Goal: Transaction & Acquisition: Purchase product/service

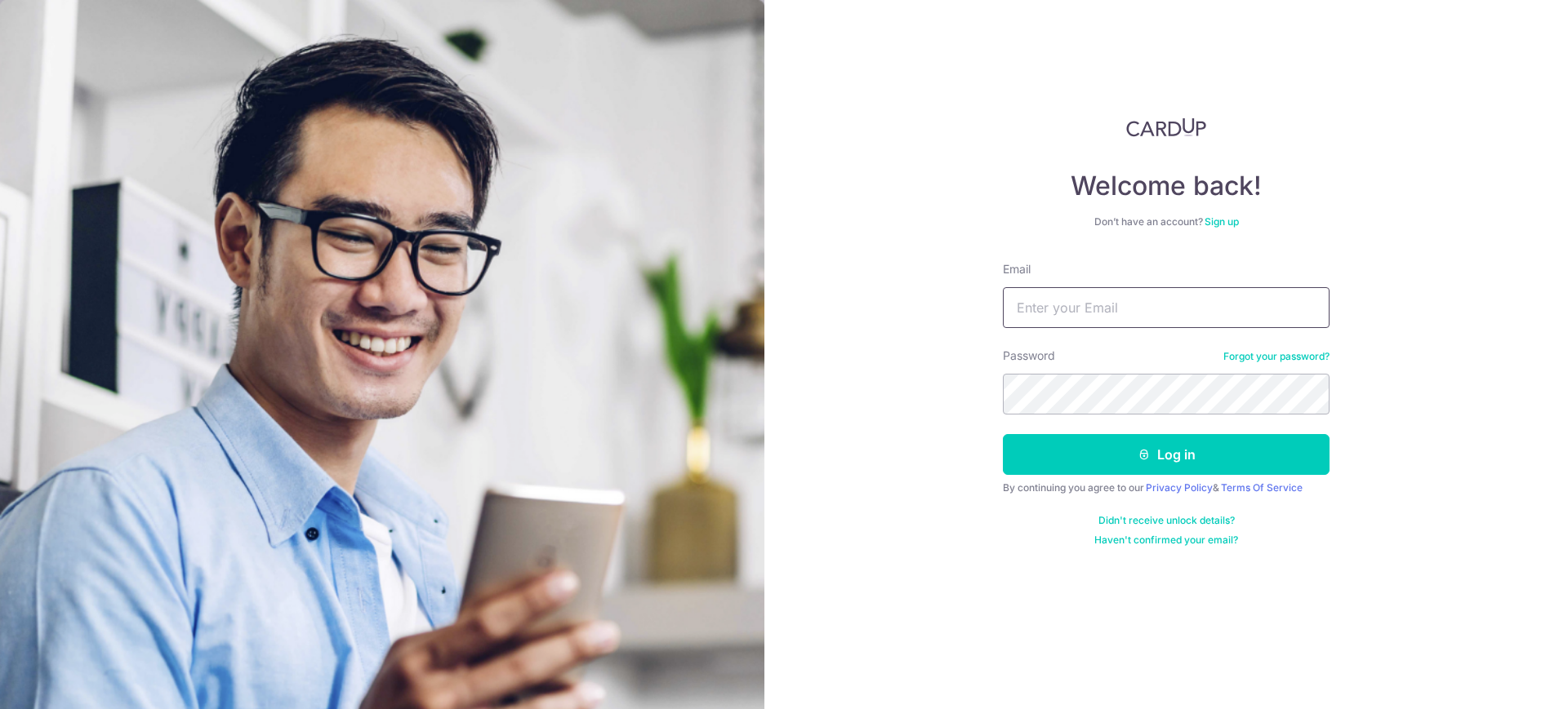
click at [1074, 310] on input "Email" at bounding box center [1166, 308] width 326 height 41
type input "[EMAIL_ADDRESS][DOMAIN_NAME]"
click at [1003, 434] on button "Log in" at bounding box center [1166, 455] width 326 height 41
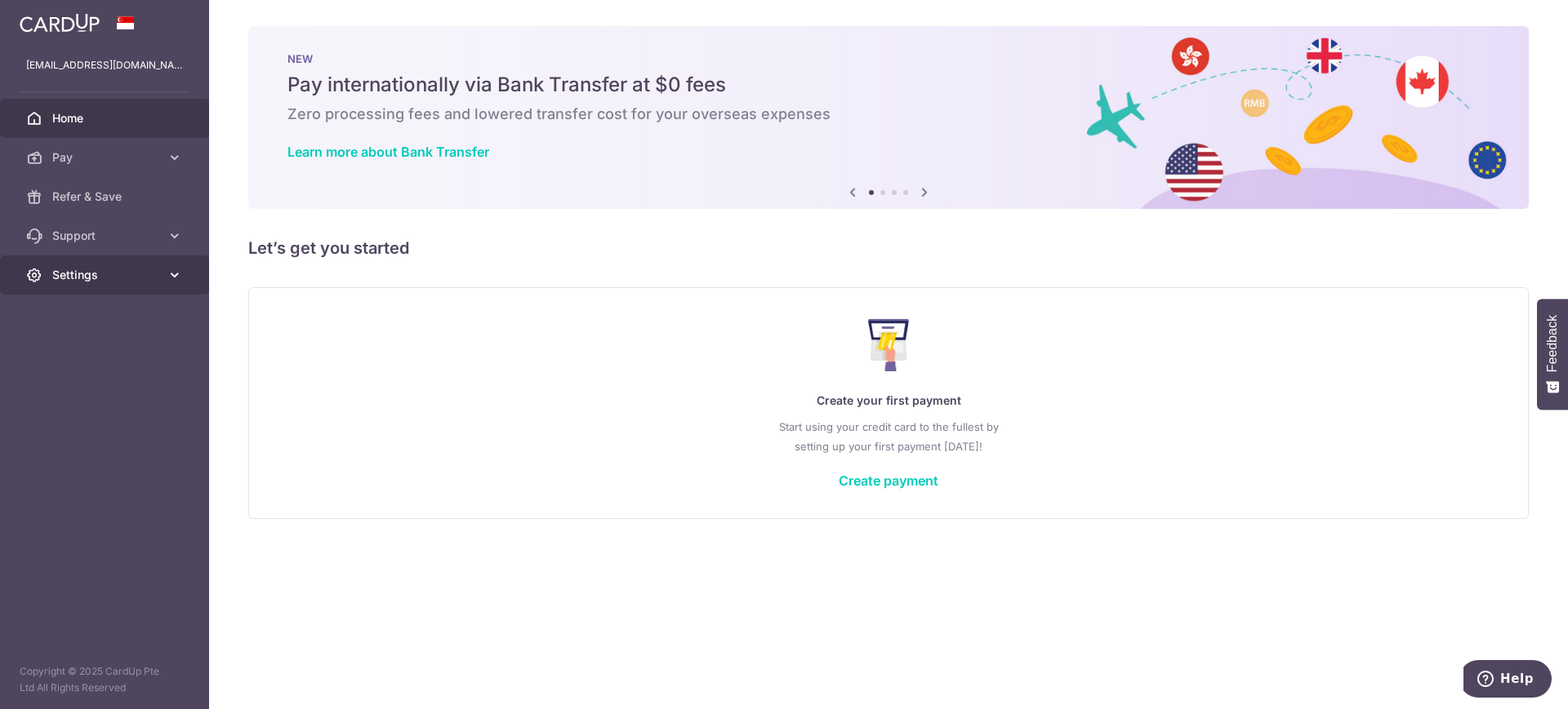
click at [172, 276] on icon at bounding box center [174, 275] width 16 height 16
click at [101, 314] on span "Account" at bounding box center [107, 314] width 108 height 16
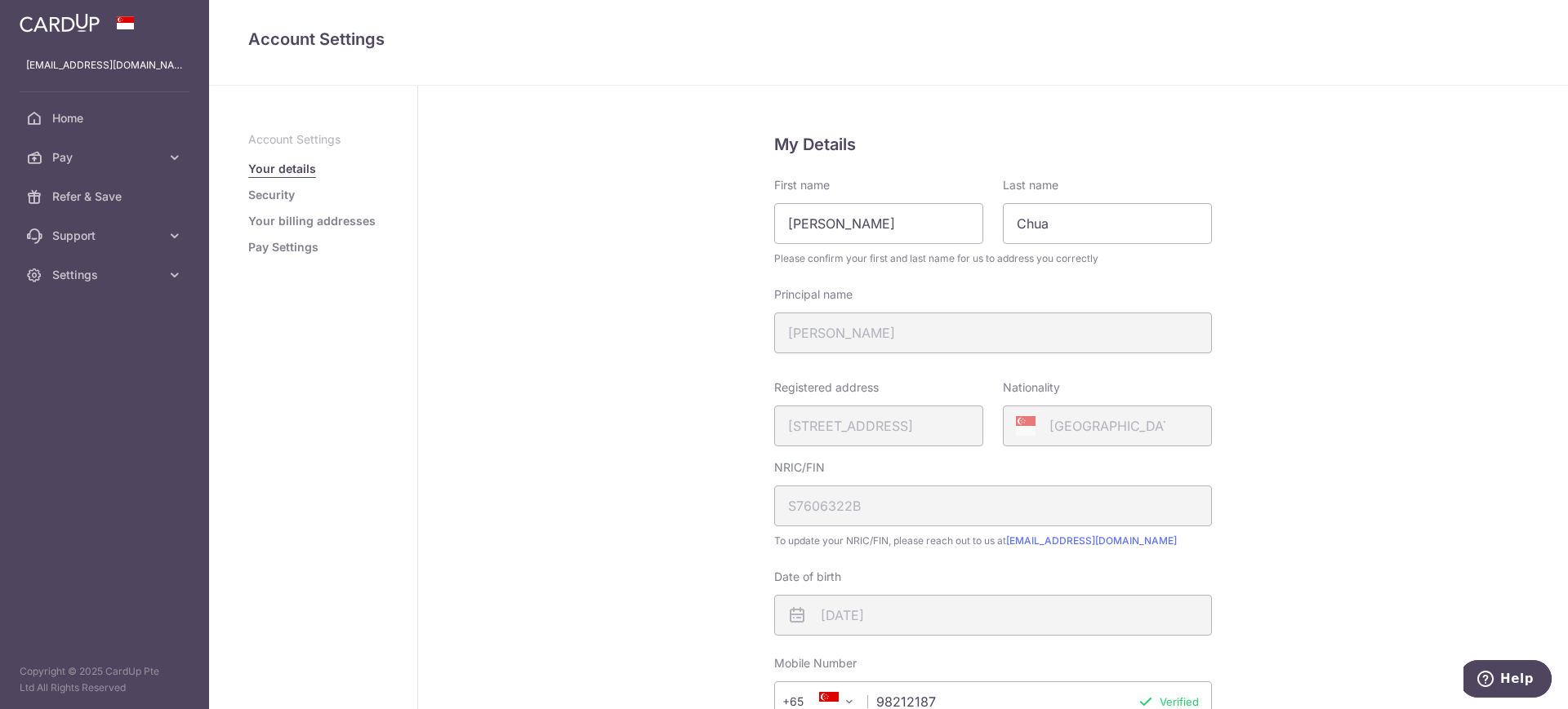
click at [278, 247] on link "Pay Settings" at bounding box center [283, 247] width 70 height 16
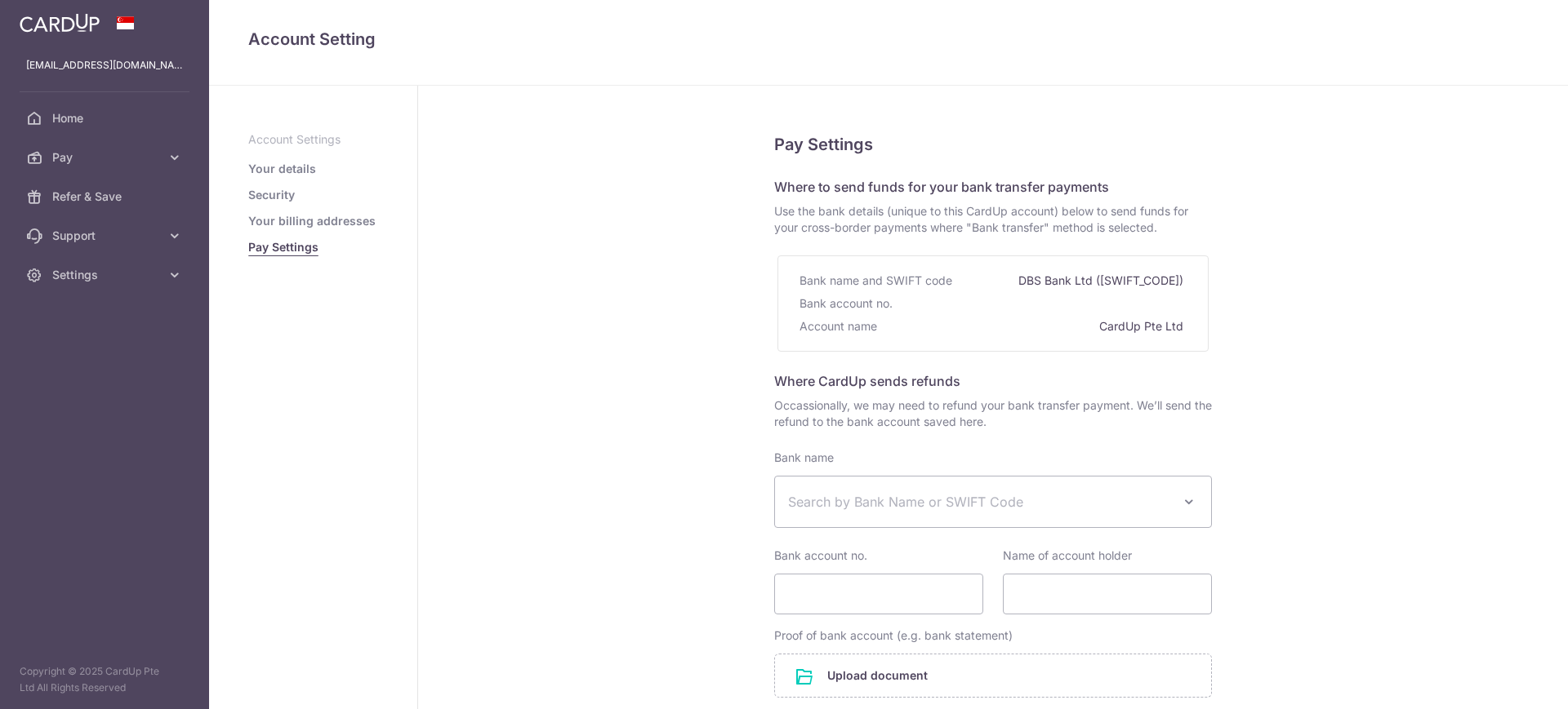
select select
click at [176, 158] on icon at bounding box center [174, 157] width 16 height 16
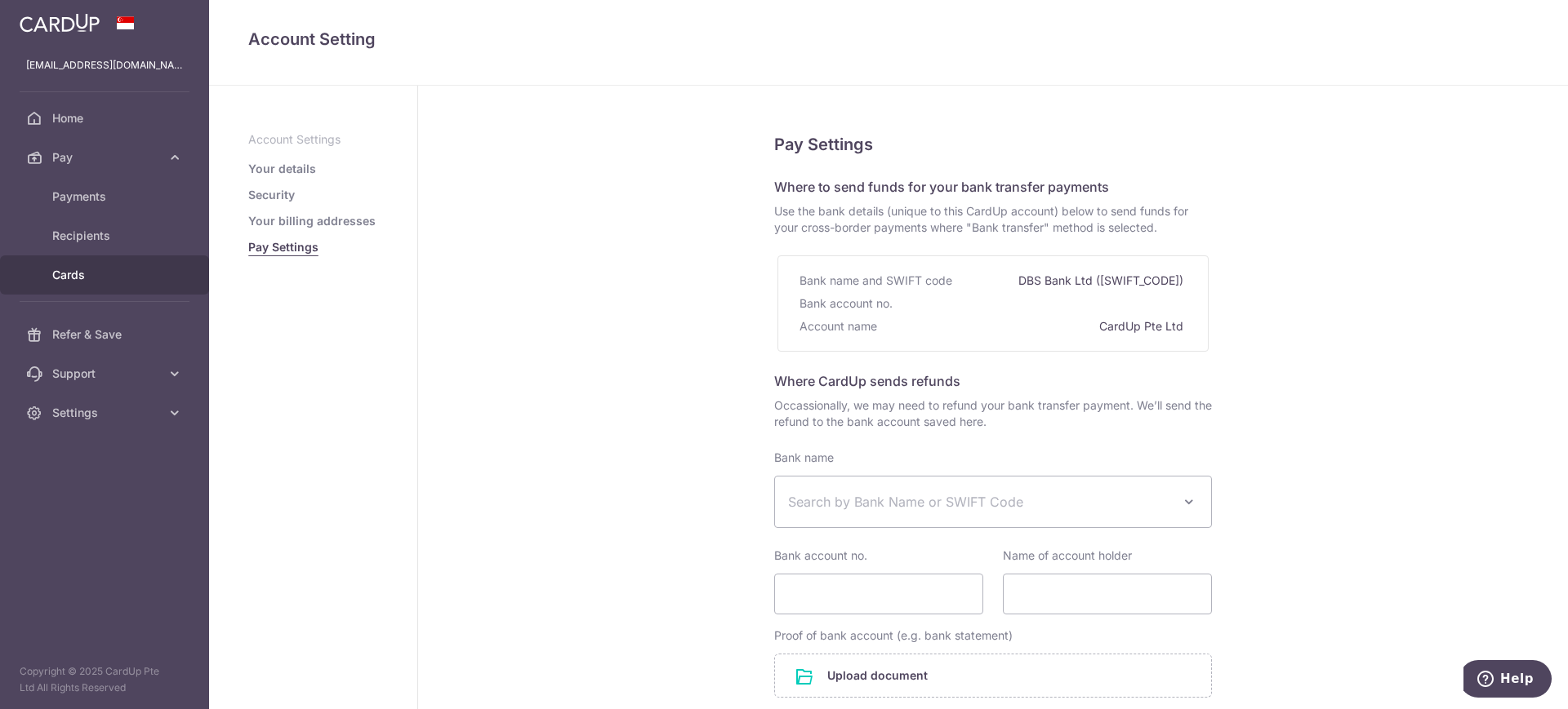
click at [74, 274] on span "Cards" at bounding box center [107, 275] width 108 height 16
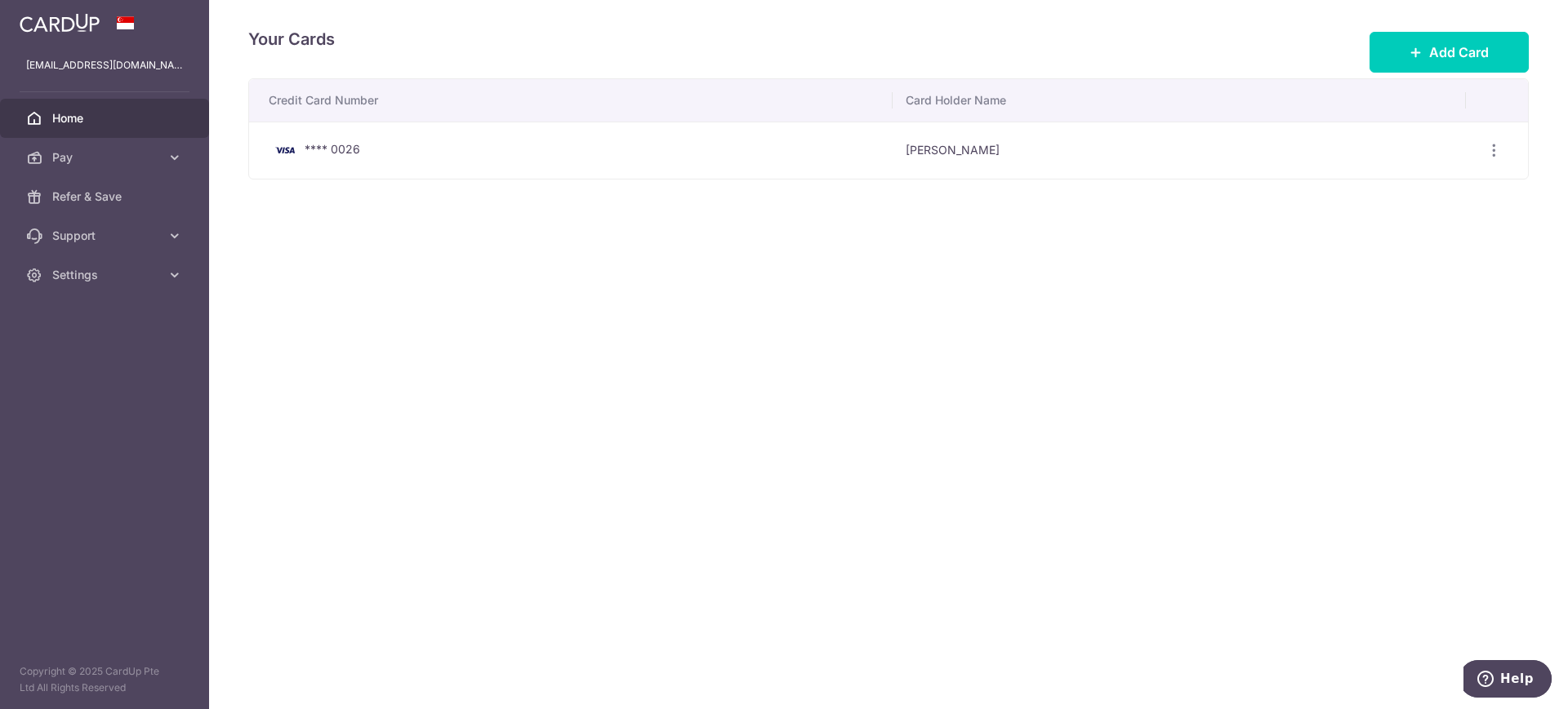
click at [77, 120] on span "Home" at bounding box center [107, 117] width 108 height 16
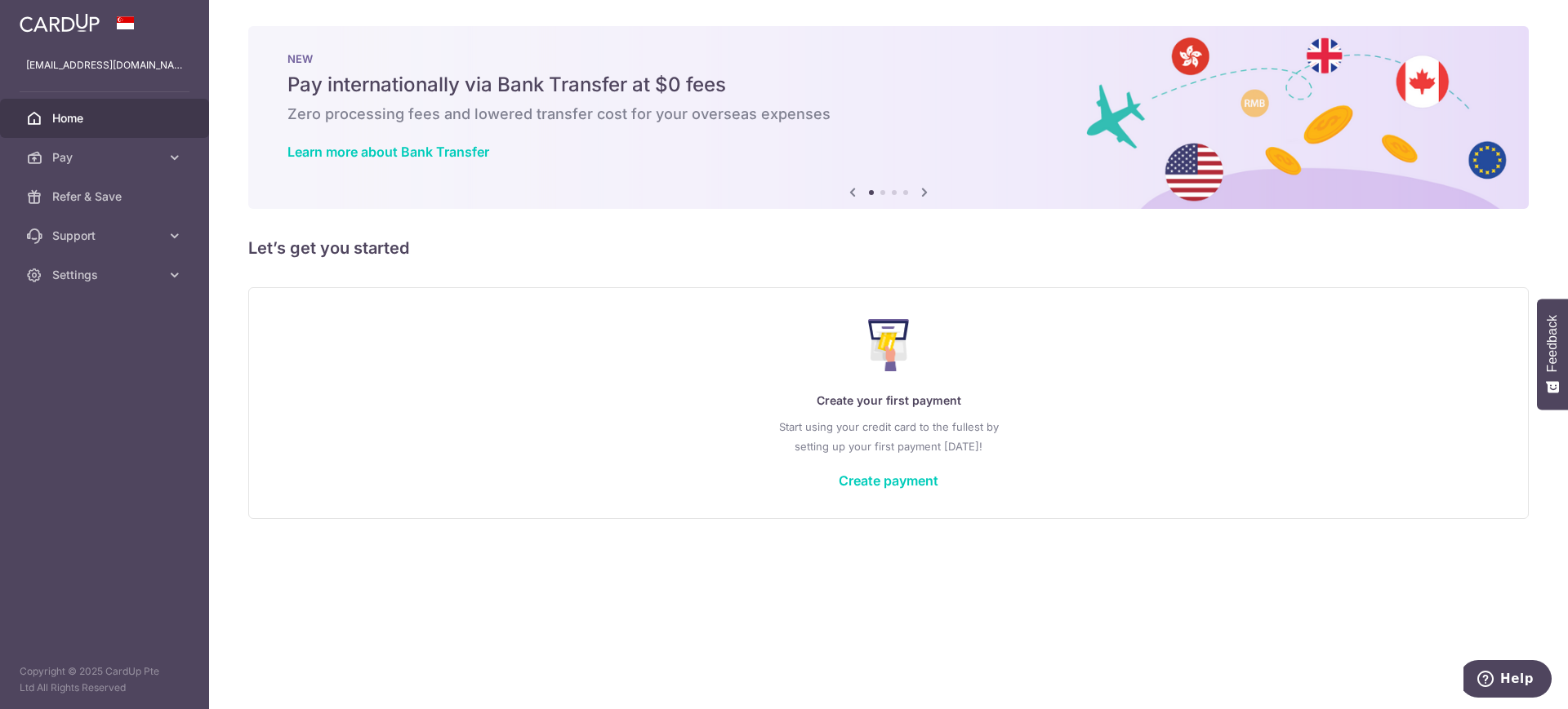
click at [924, 190] on icon at bounding box center [924, 192] width 19 height 20
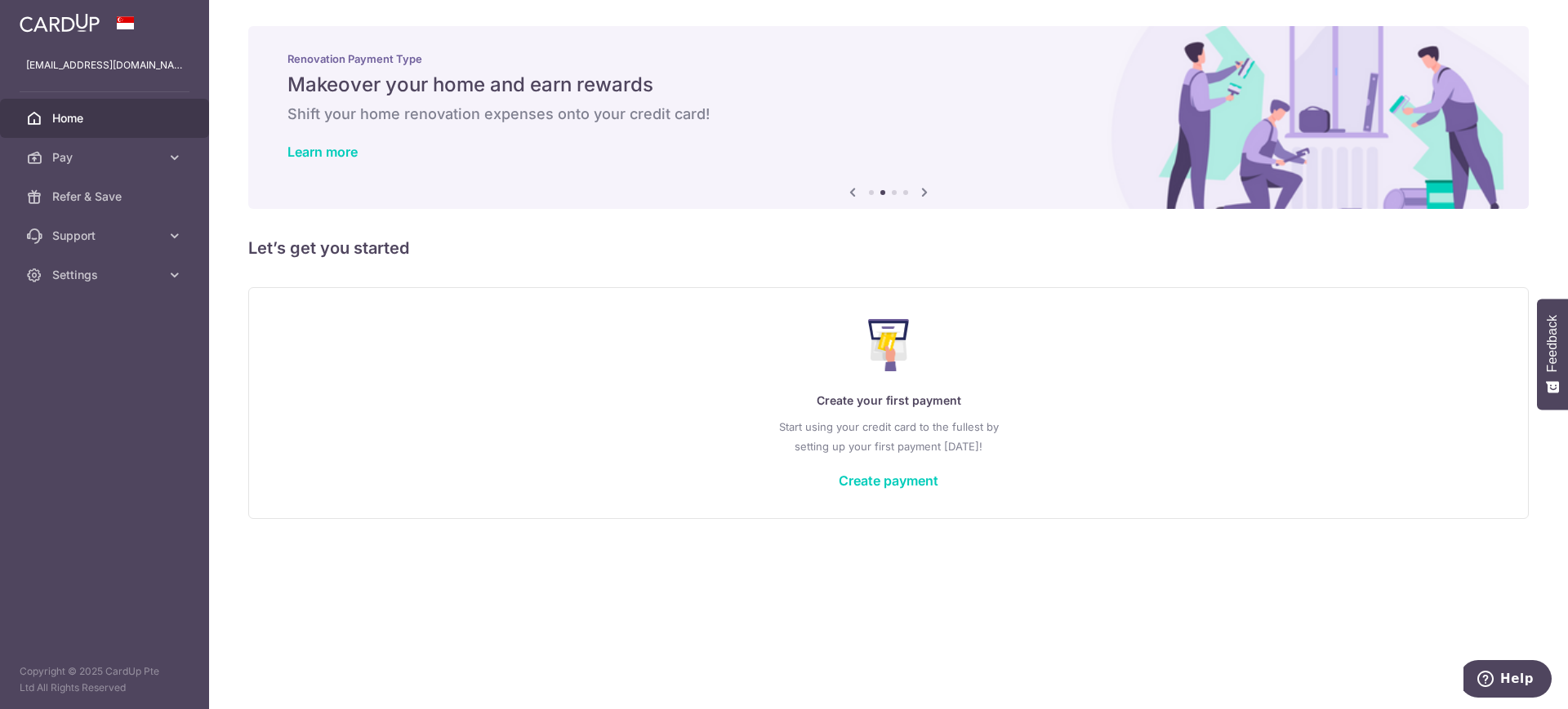
click at [924, 190] on icon at bounding box center [924, 192] width 19 height 20
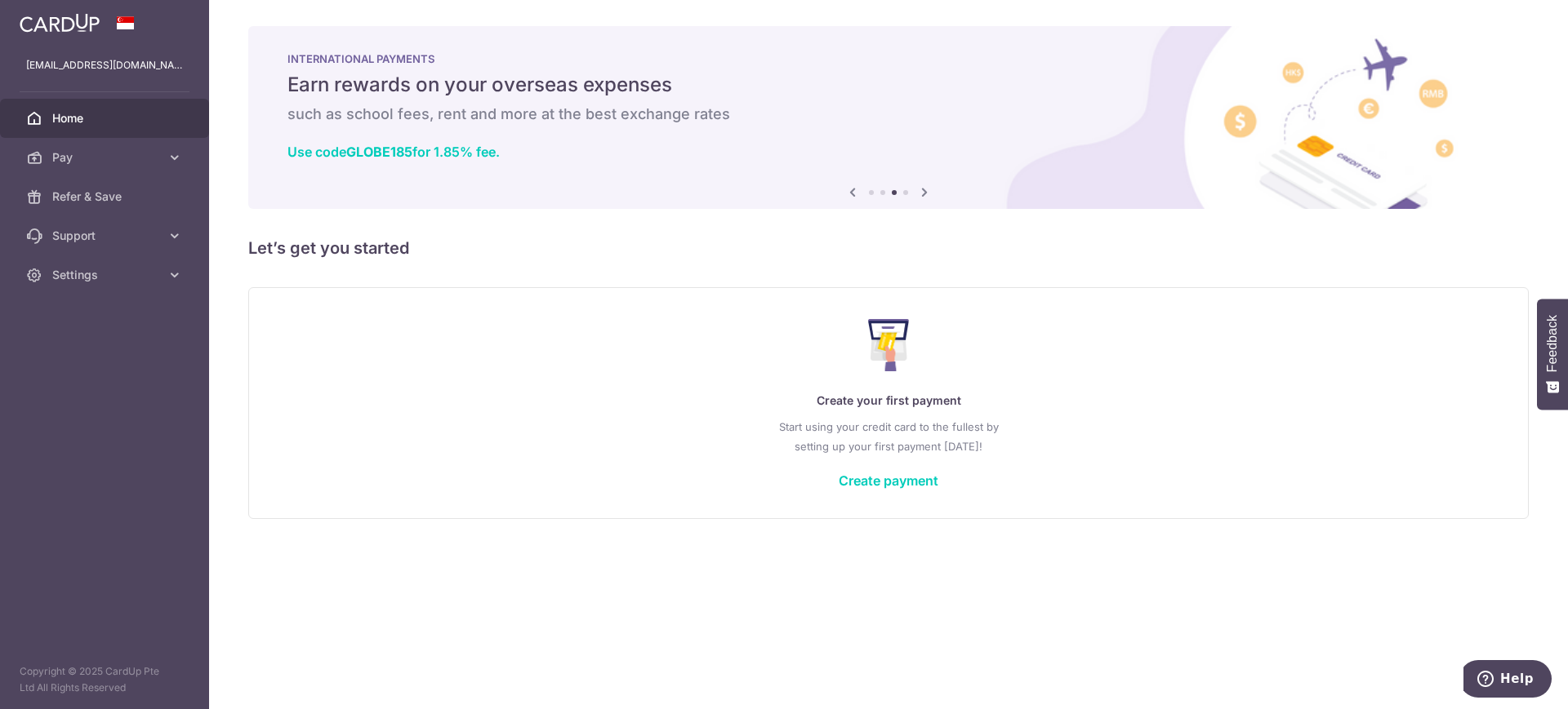
click at [924, 190] on icon at bounding box center [924, 192] width 19 height 20
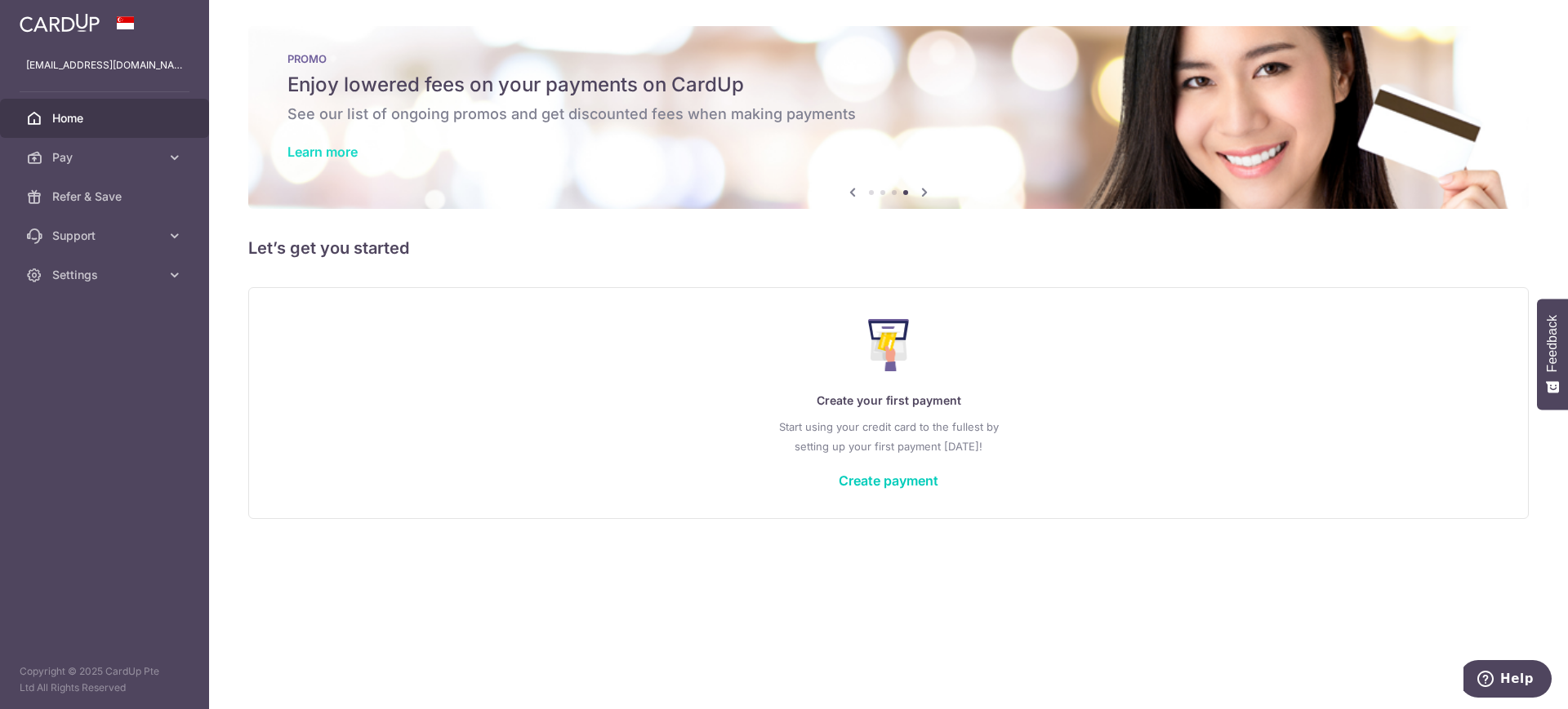
click at [323, 156] on link "Learn more" at bounding box center [322, 151] width 70 height 16
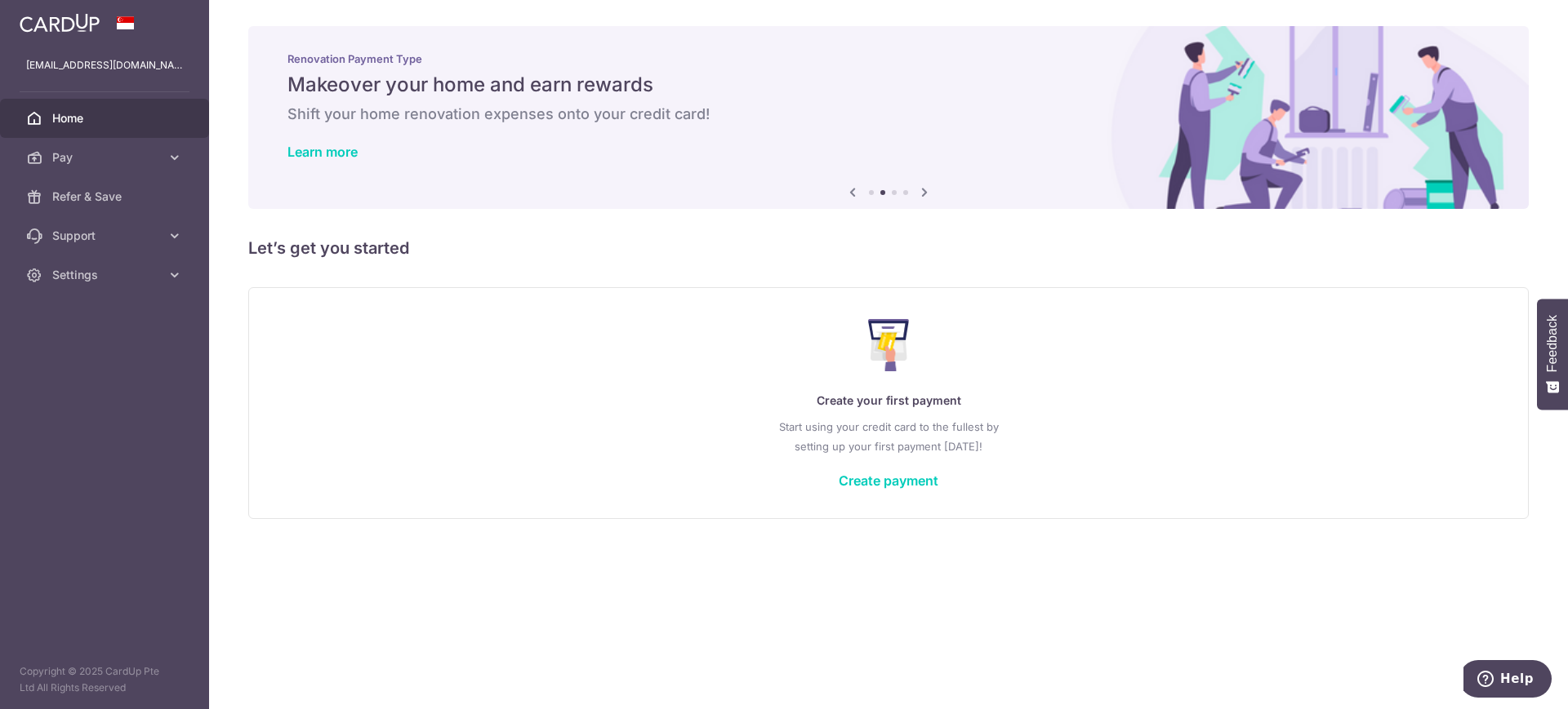
click at [926, 199] on icon at bounding box center [924, 192] width 19 height 20
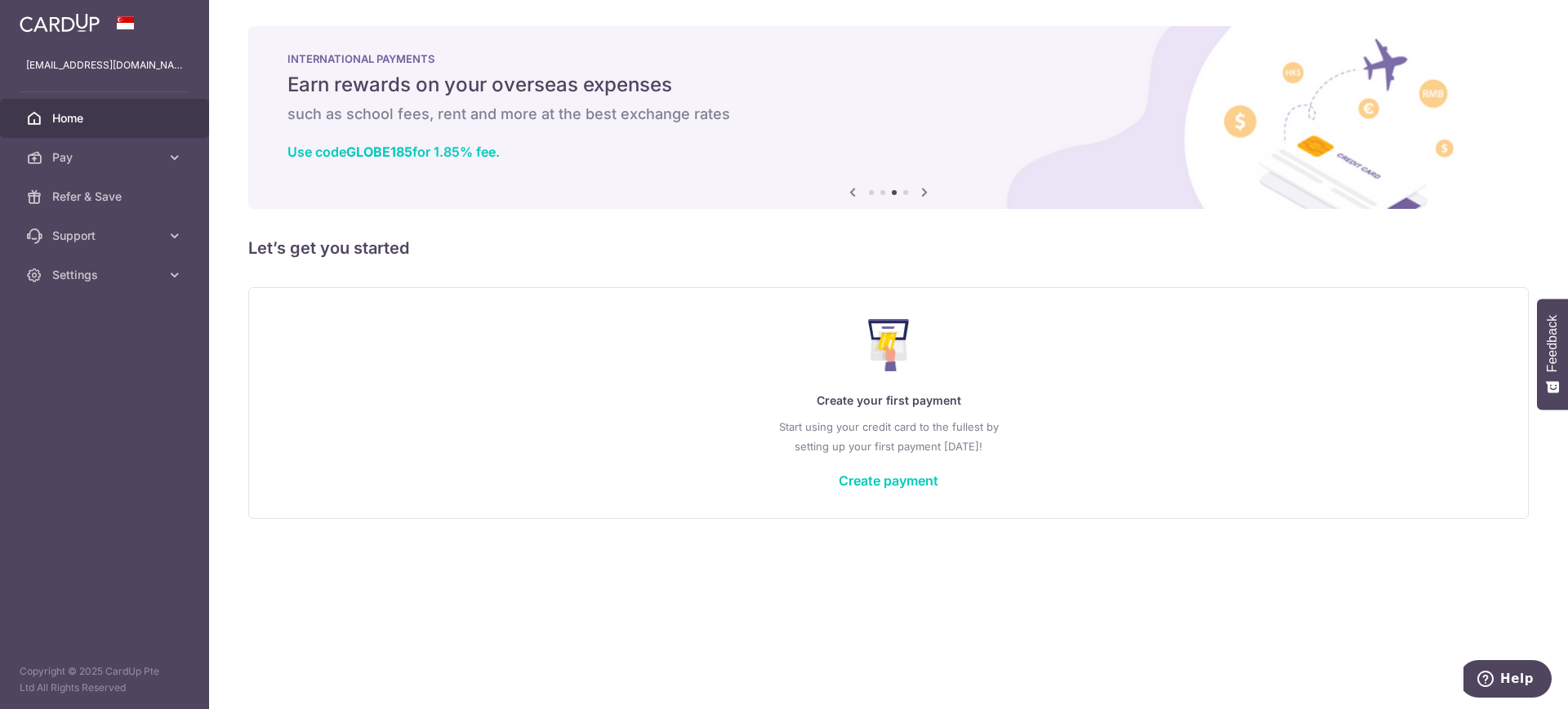
click at [926, 199] on icon at bounding box center [924, 192] width 19 height 20
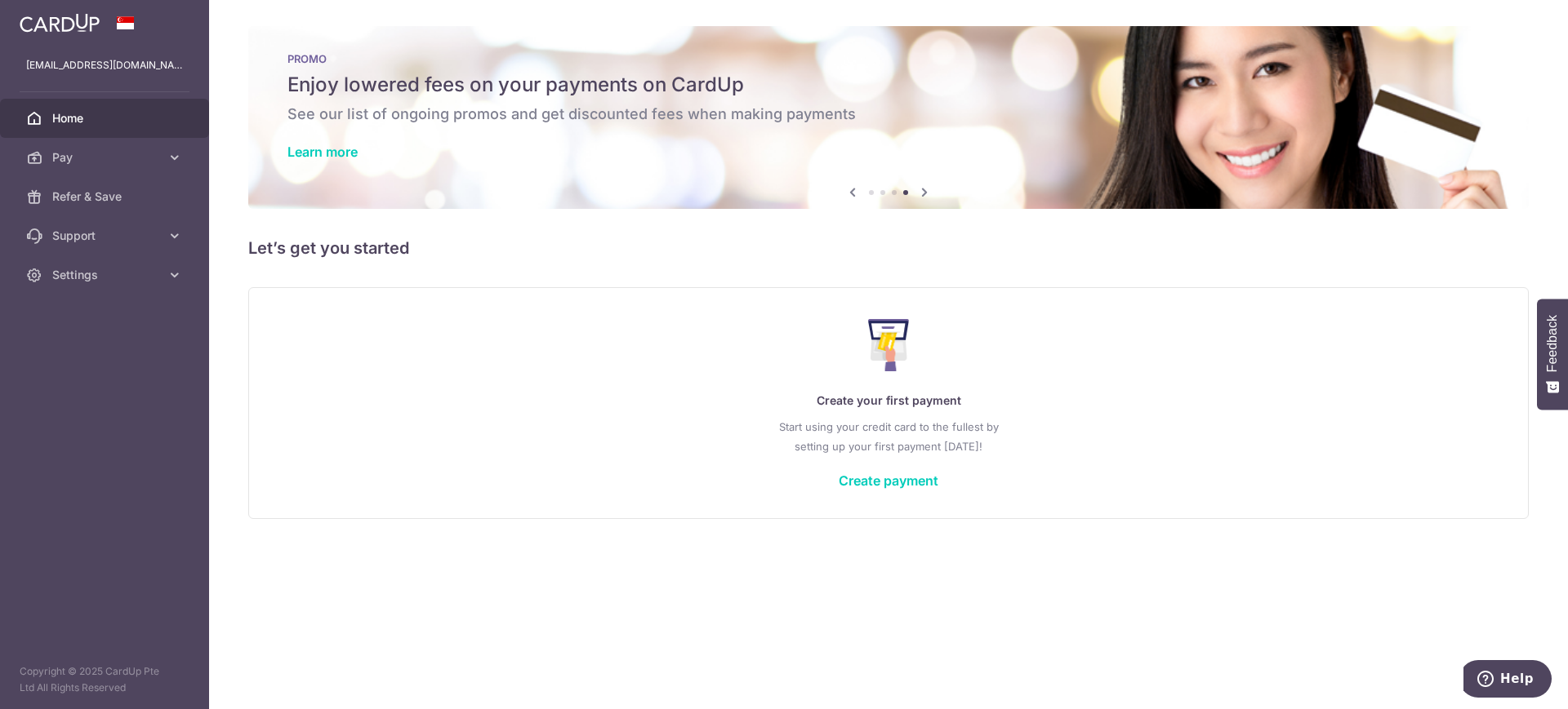
click at [926, 199] on icon at bounding box center [924, 192] width 19 height 20
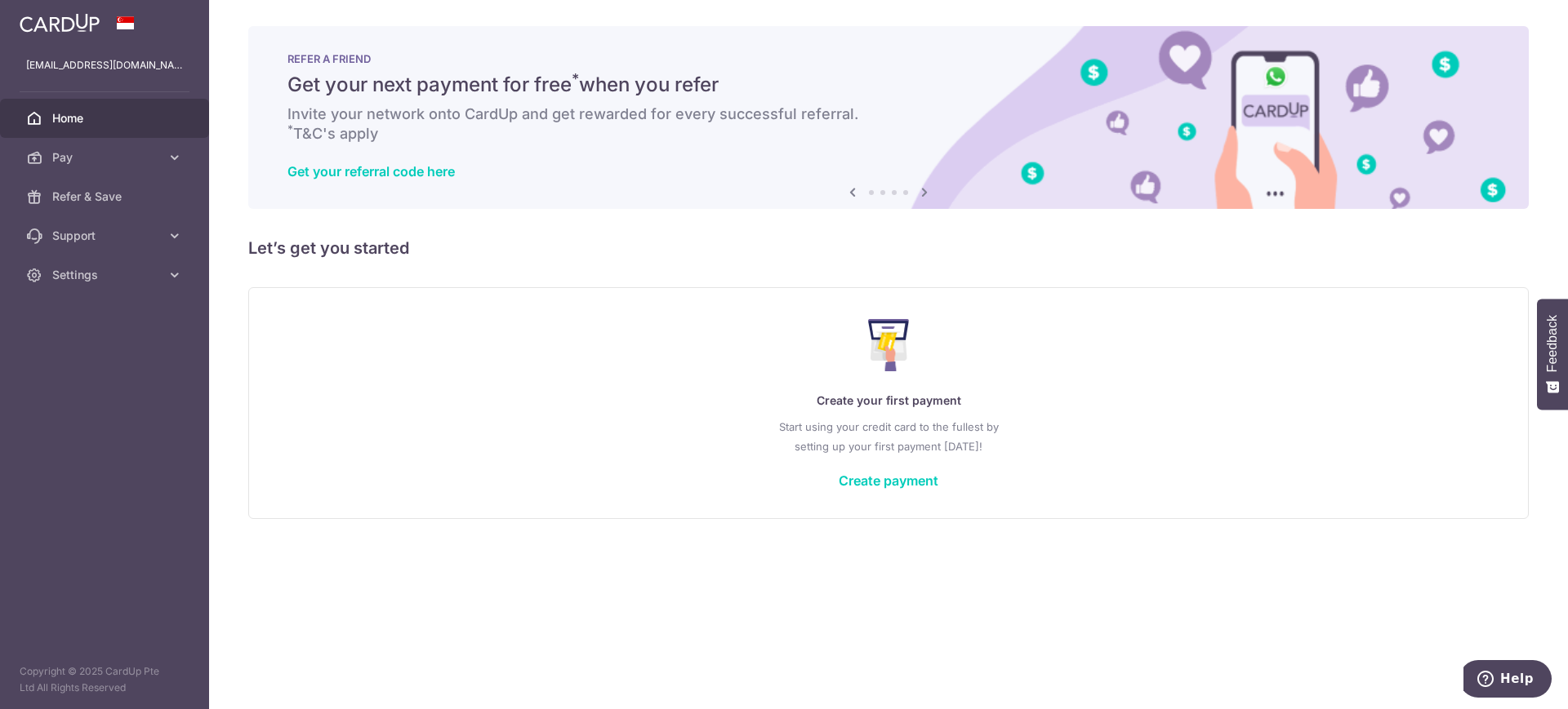
click at [926, 199] on icon at bounding box center [924, 192] width 19 height 20
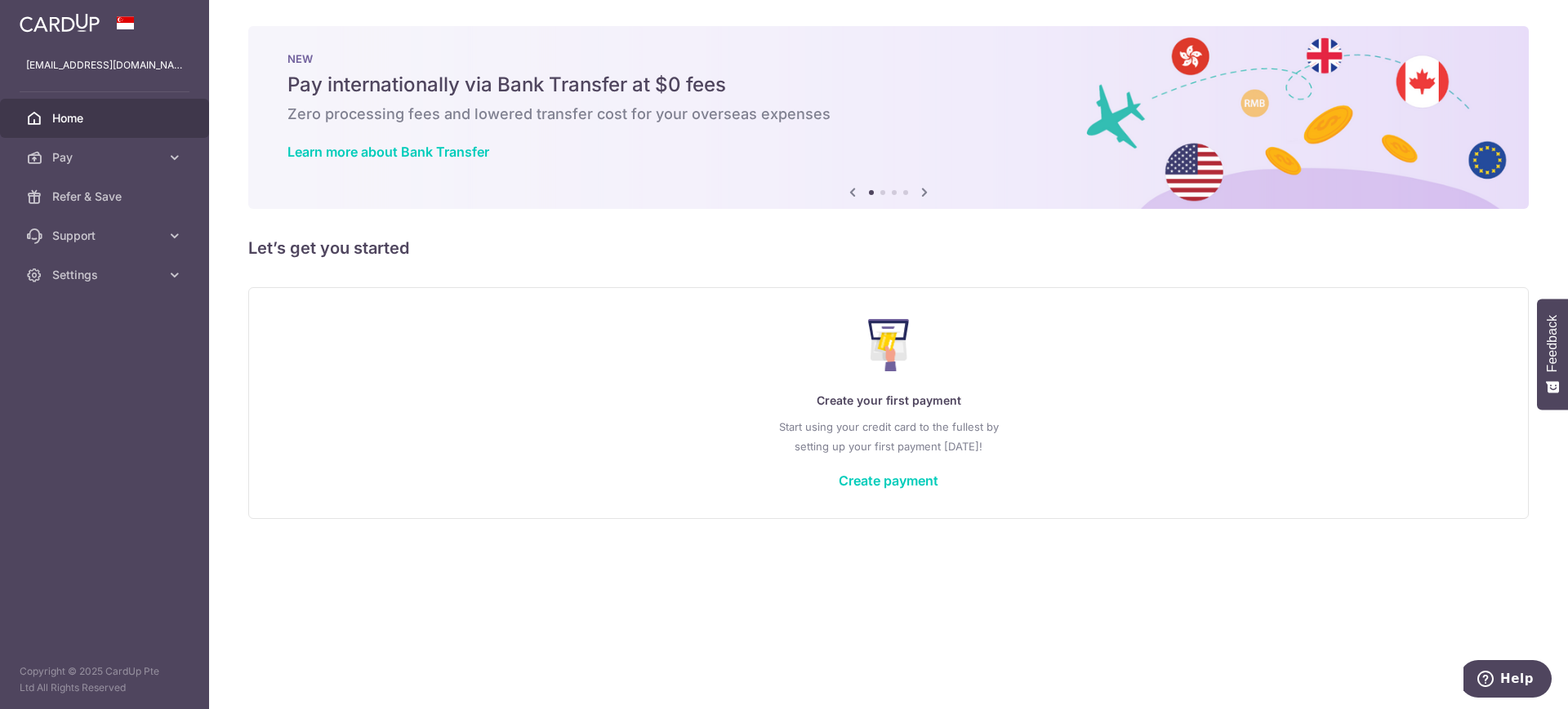
click at [926, 199] on icon at bounding box center [924, 192] width 19 height 20
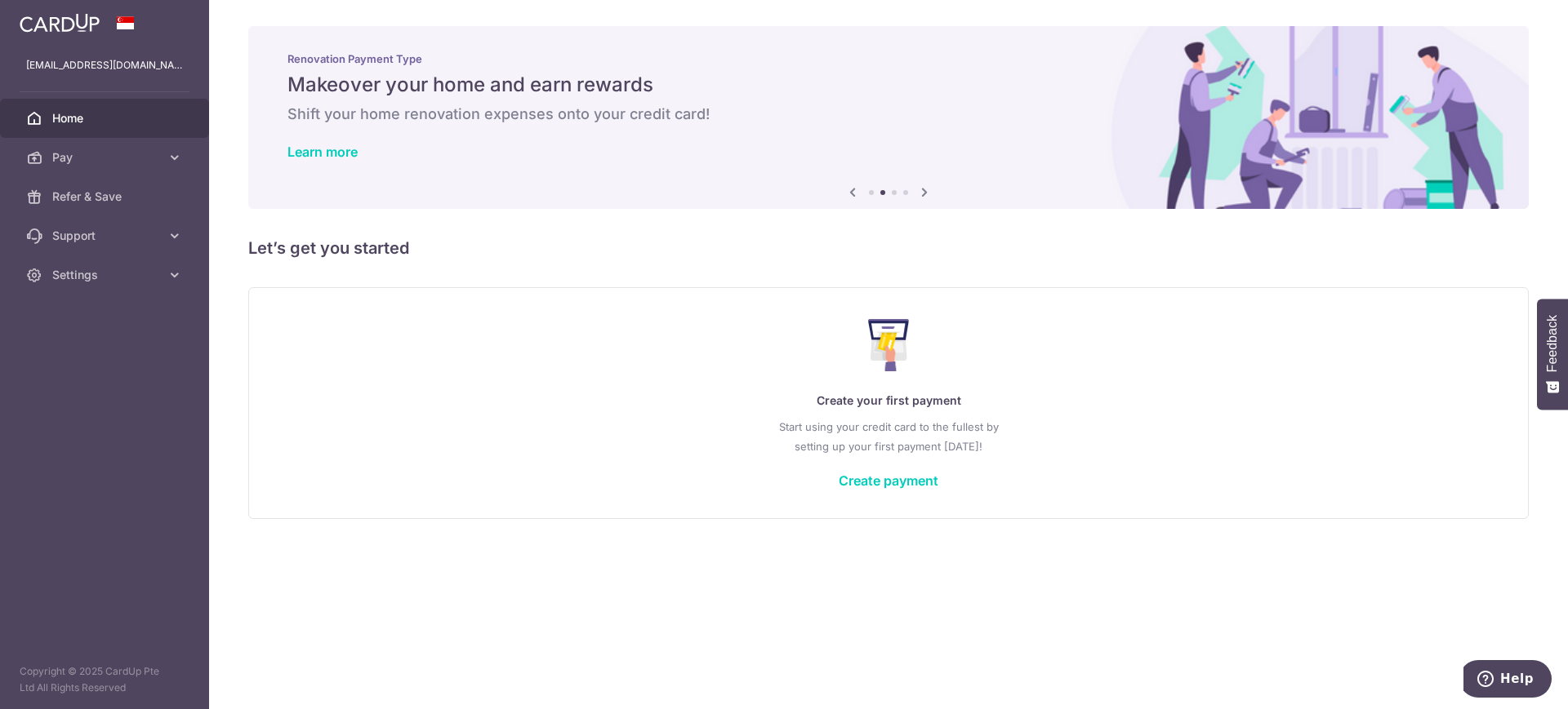
click at [926, 199] on icon at bounding box center [924, 192] width 19 height 20
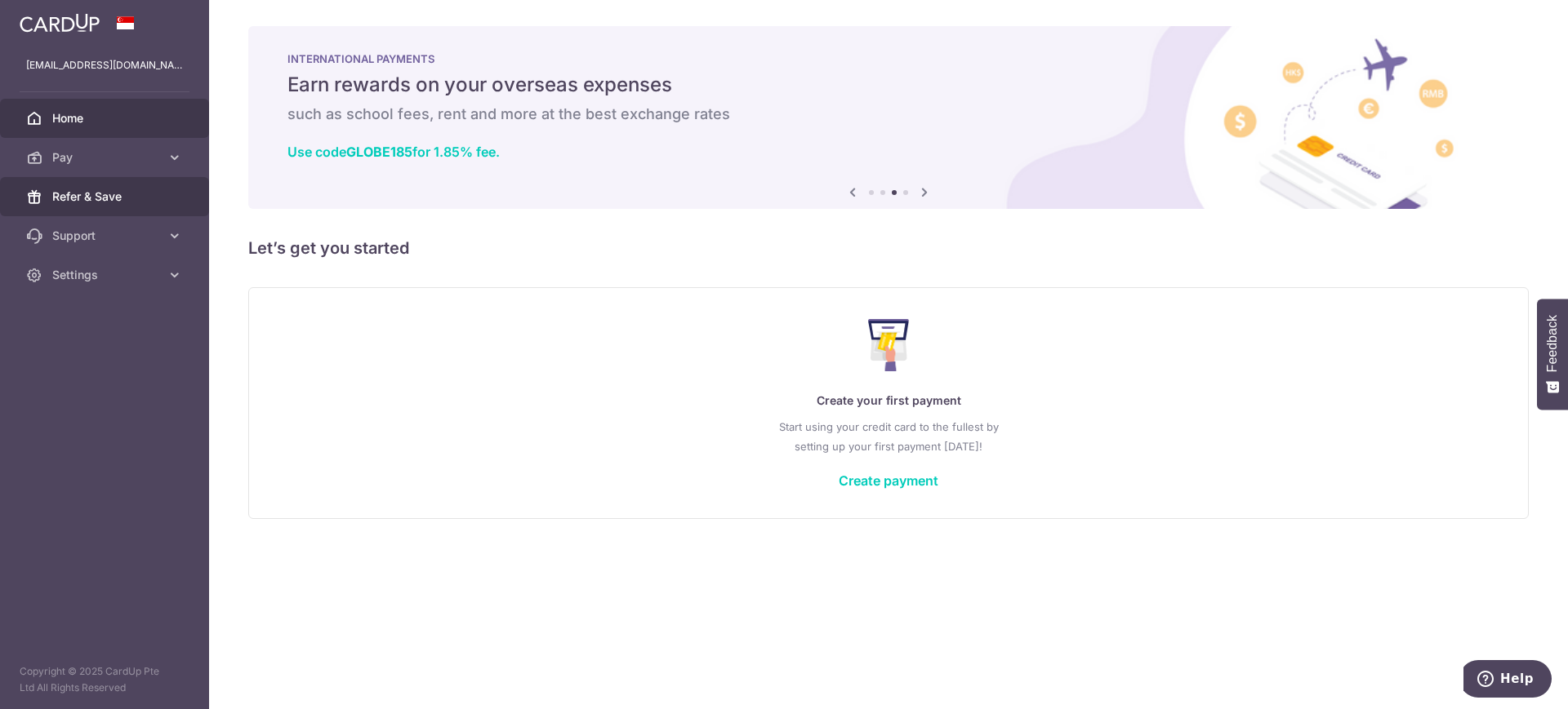
click at [123, 199] on span "Refer & Save" at bounding box center [107, 196] width 108 height 16
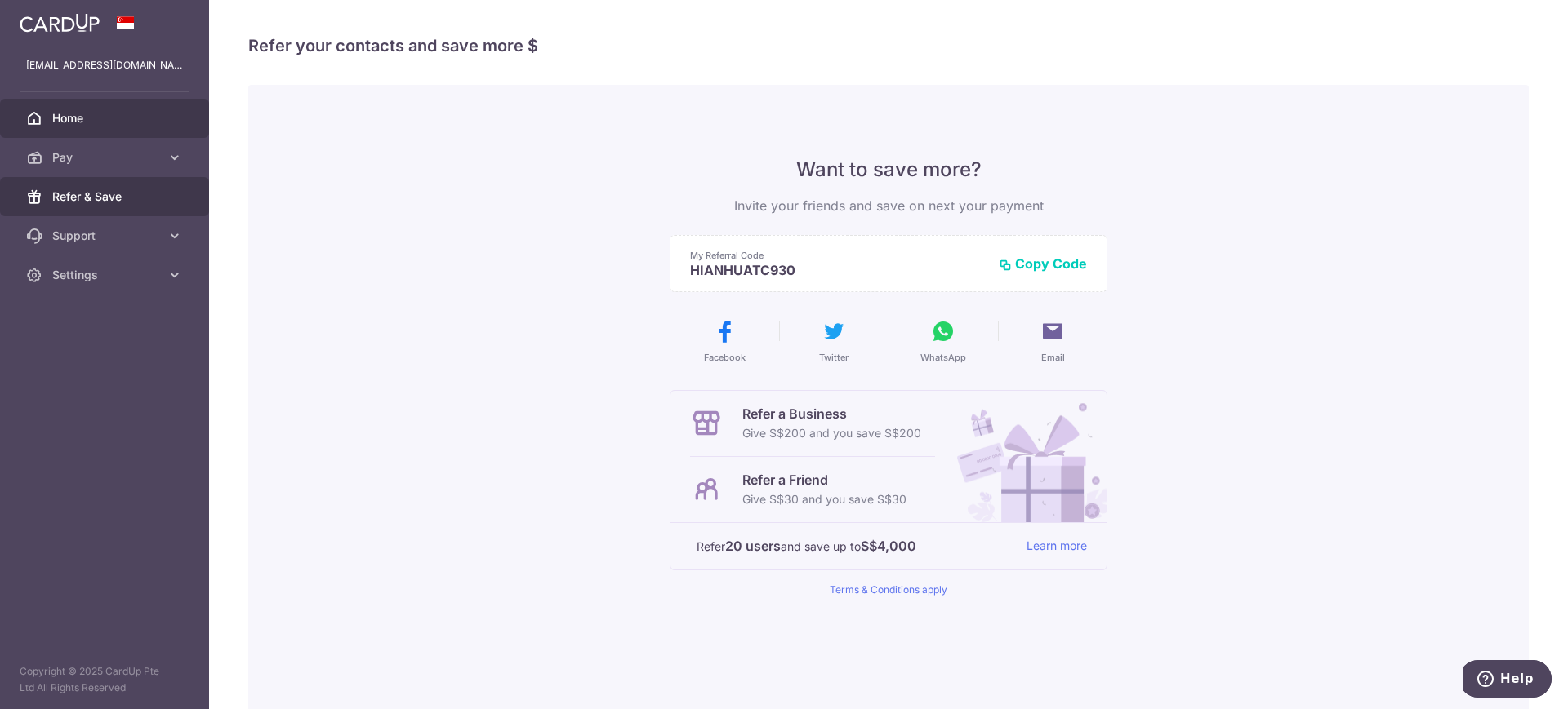
click at [88, 122] on span "Home" at bounding box center [107, 117] width 108 height 16
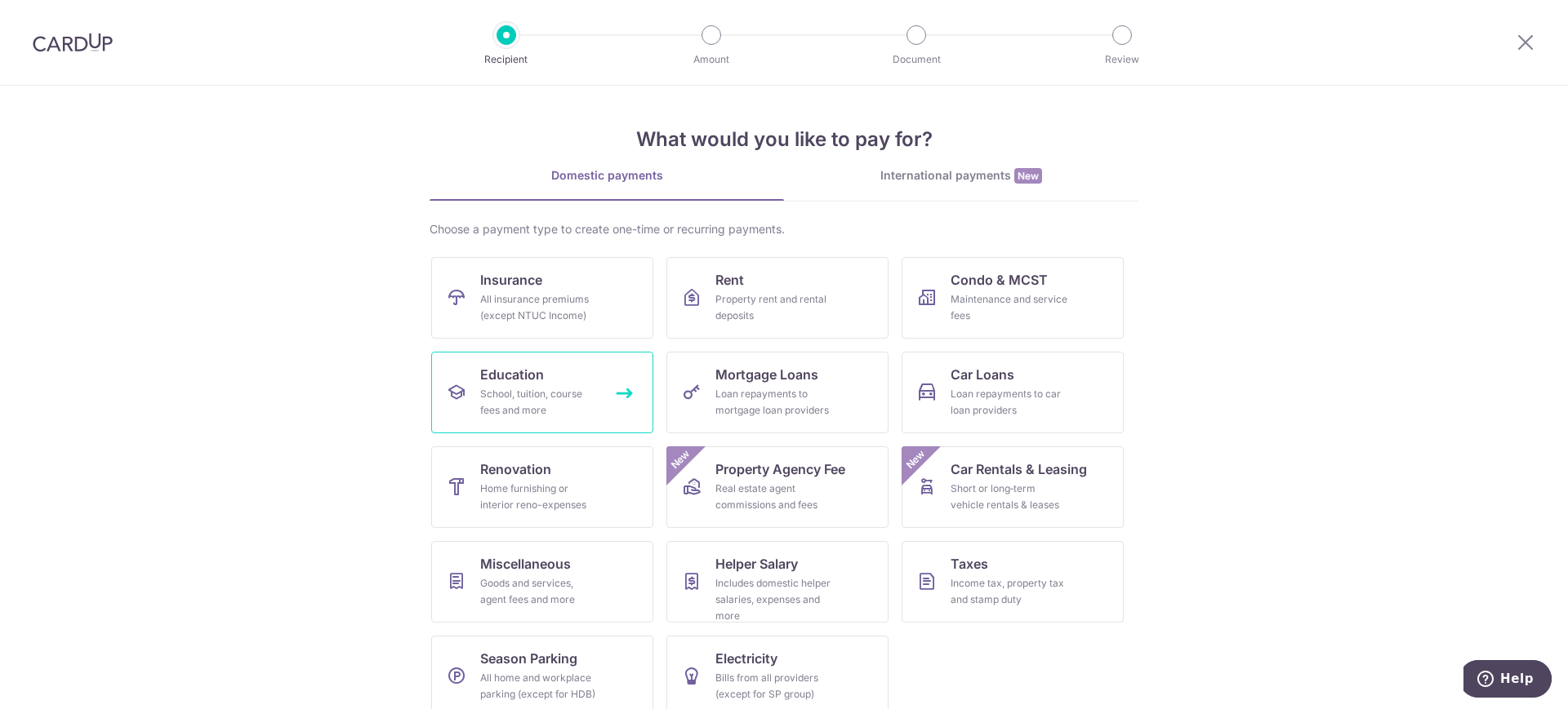
click at [622, 392] on link "Education School, tuition, course fees and more" at bounding box center [542, 392] width 222 height 82
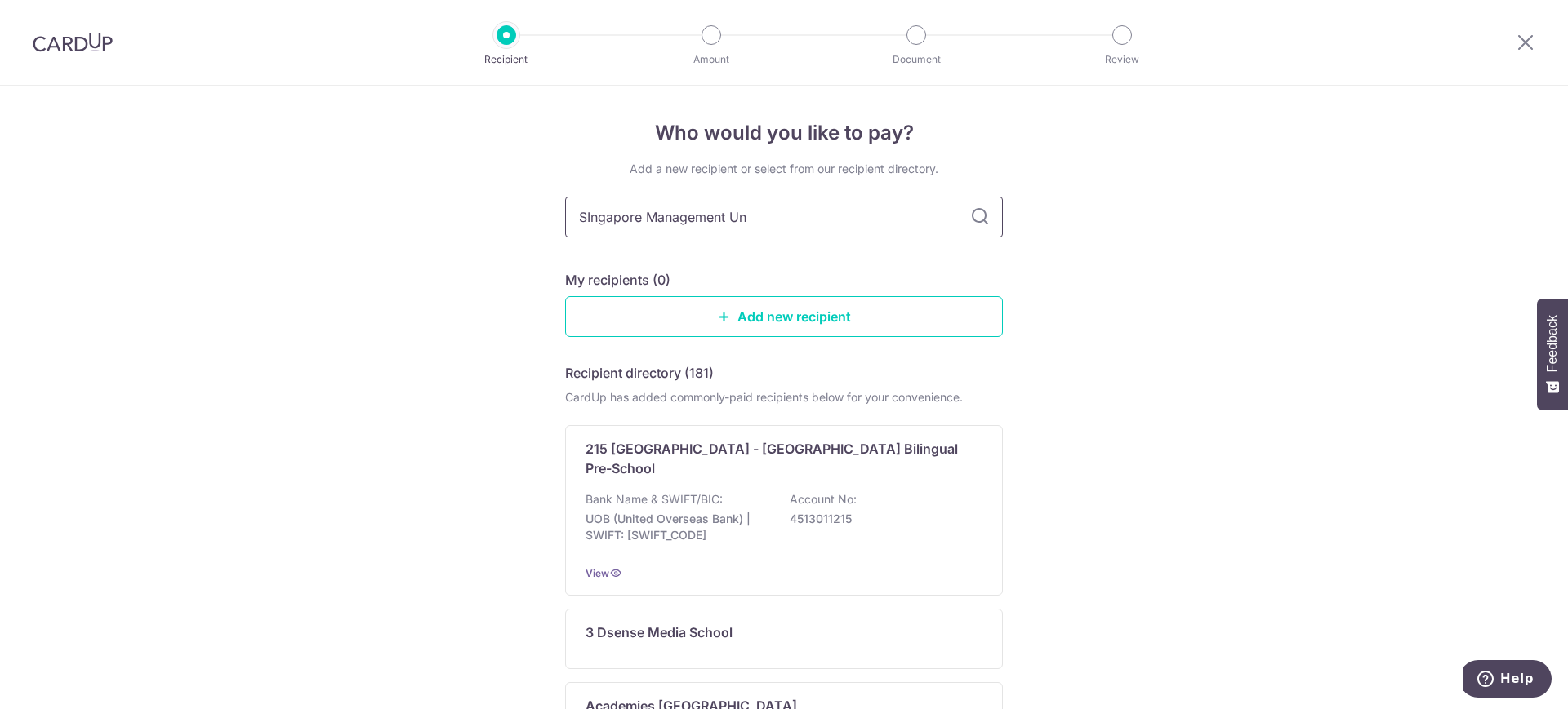
type input "SIngapore Management Uni"
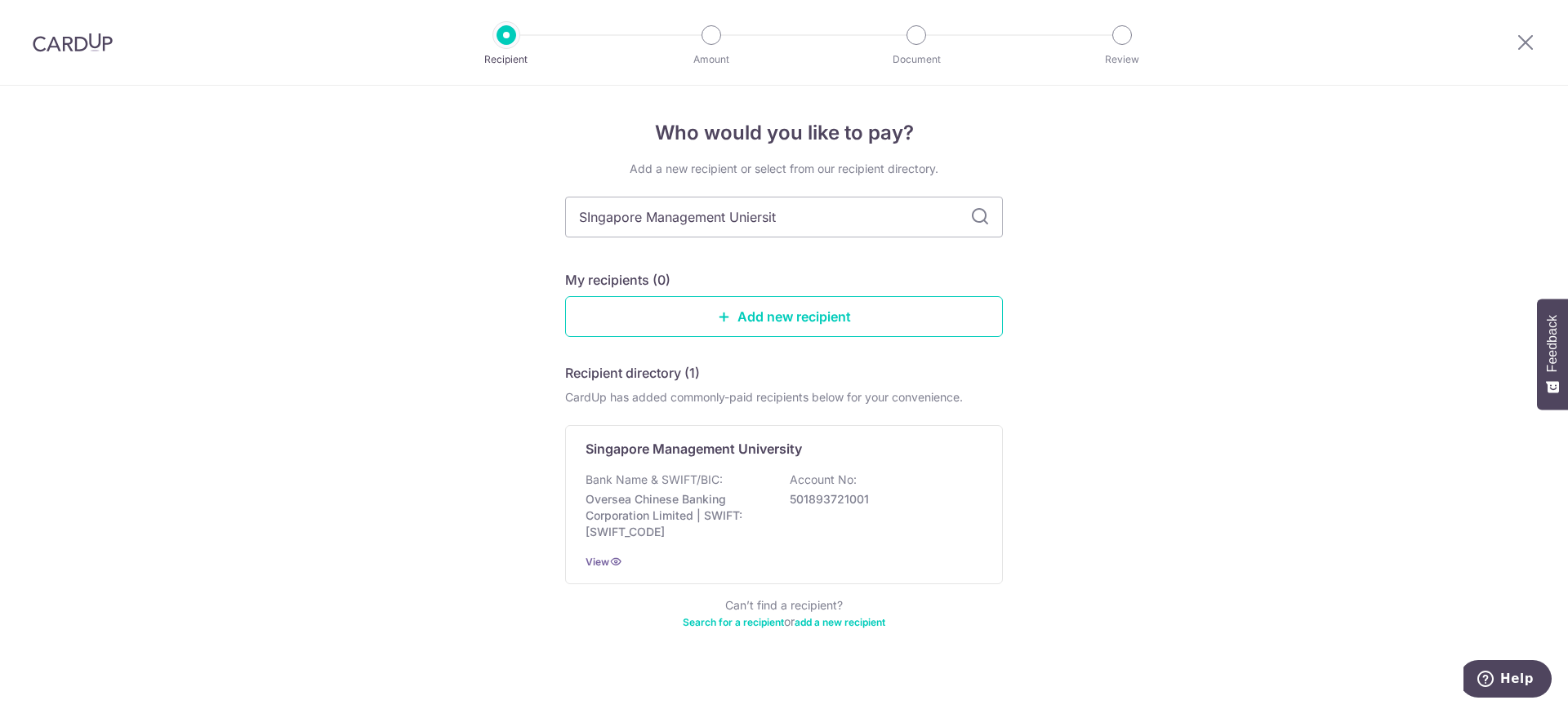
type input "SIngapore Management Uniersity"
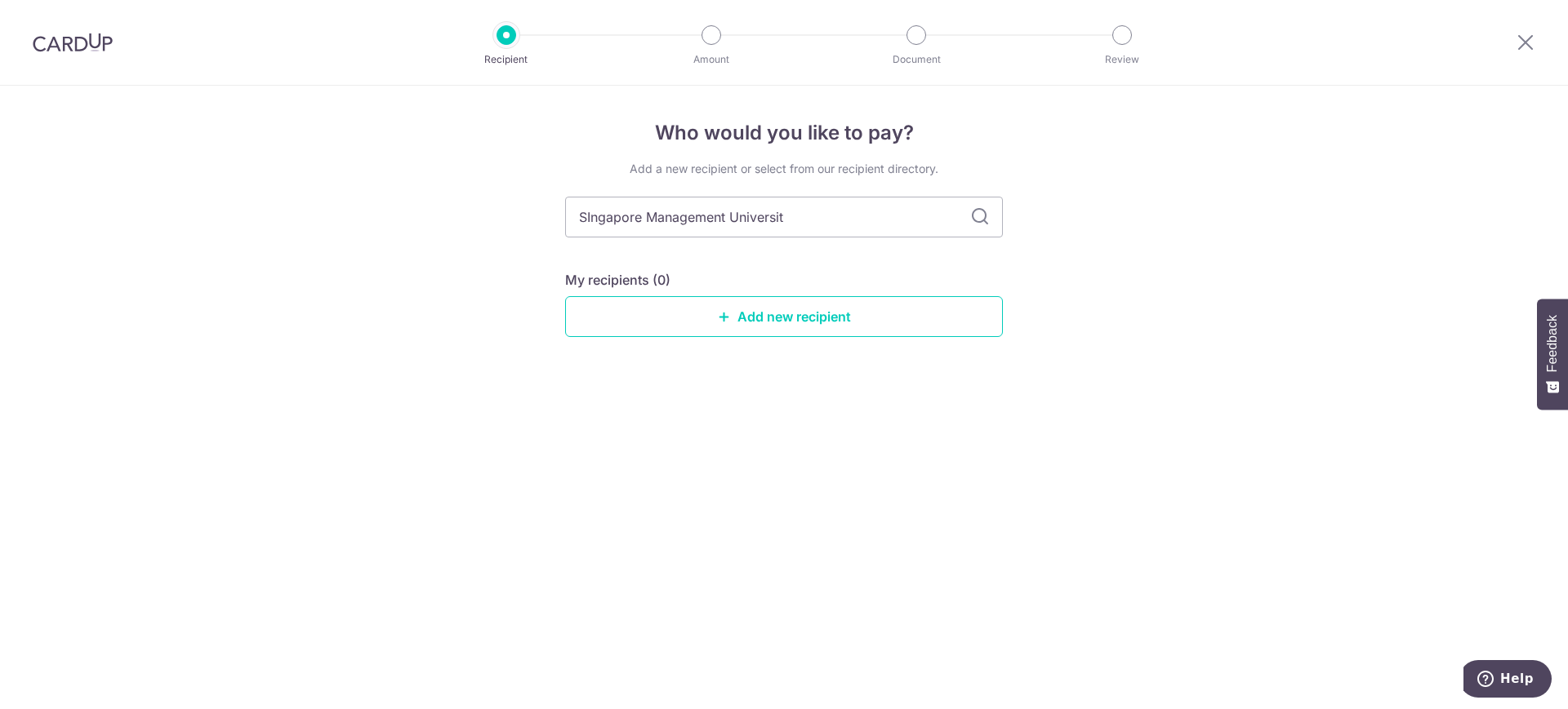
type input "SIngapore Management University"
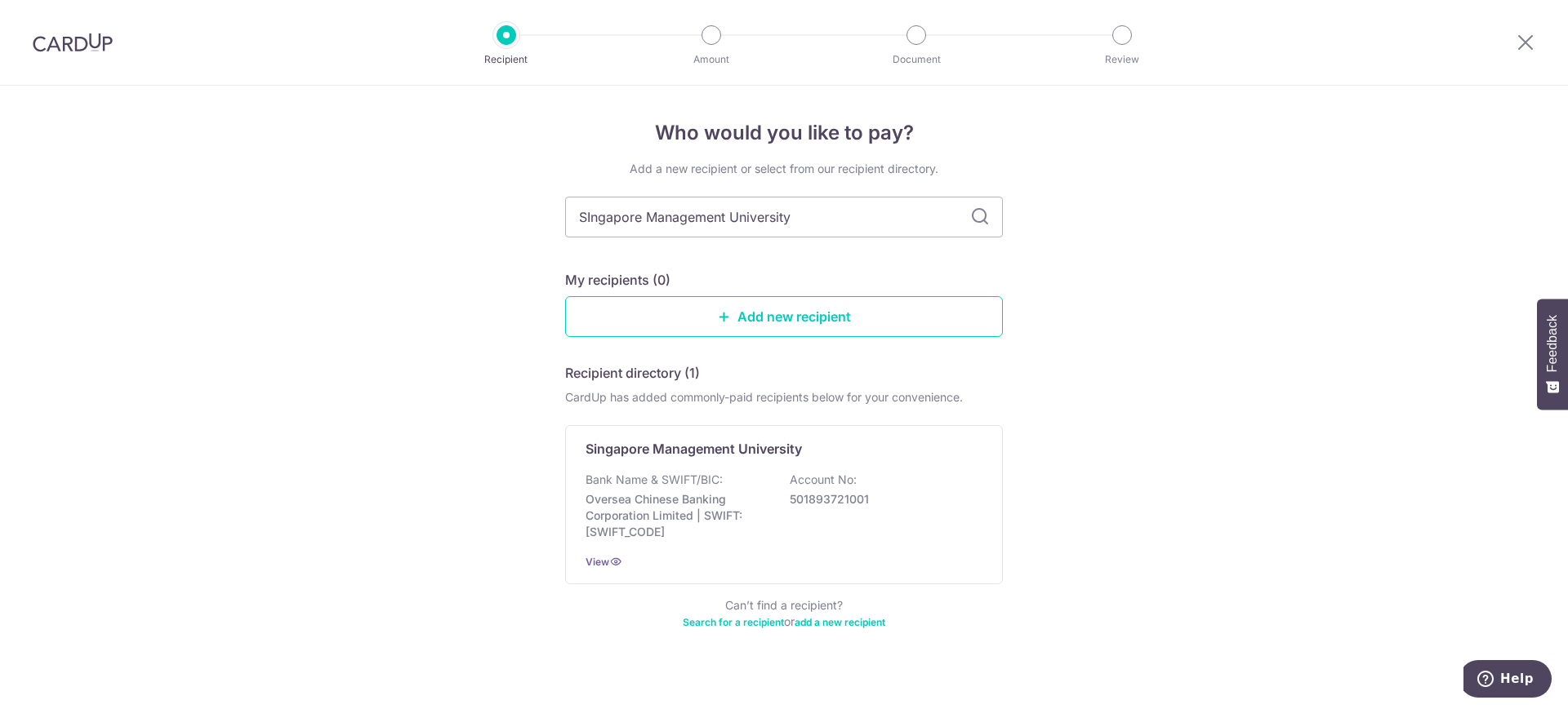
click at [980, 221] on icon at bounding box center [980, 216] width 19 height 19
click at [609, 561] on icon at bounding box center [615, 561] width 13 height 13
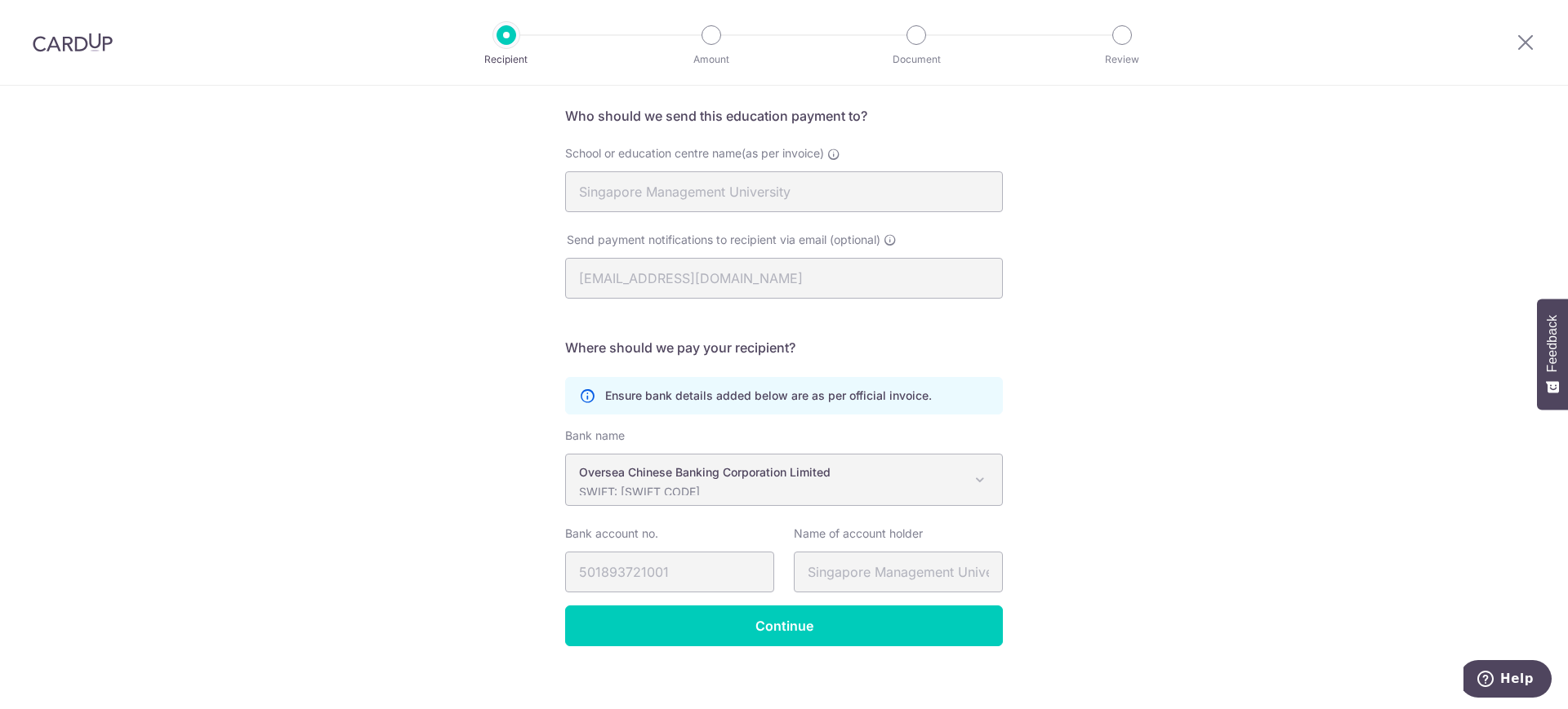
scroll to position [131, 0]
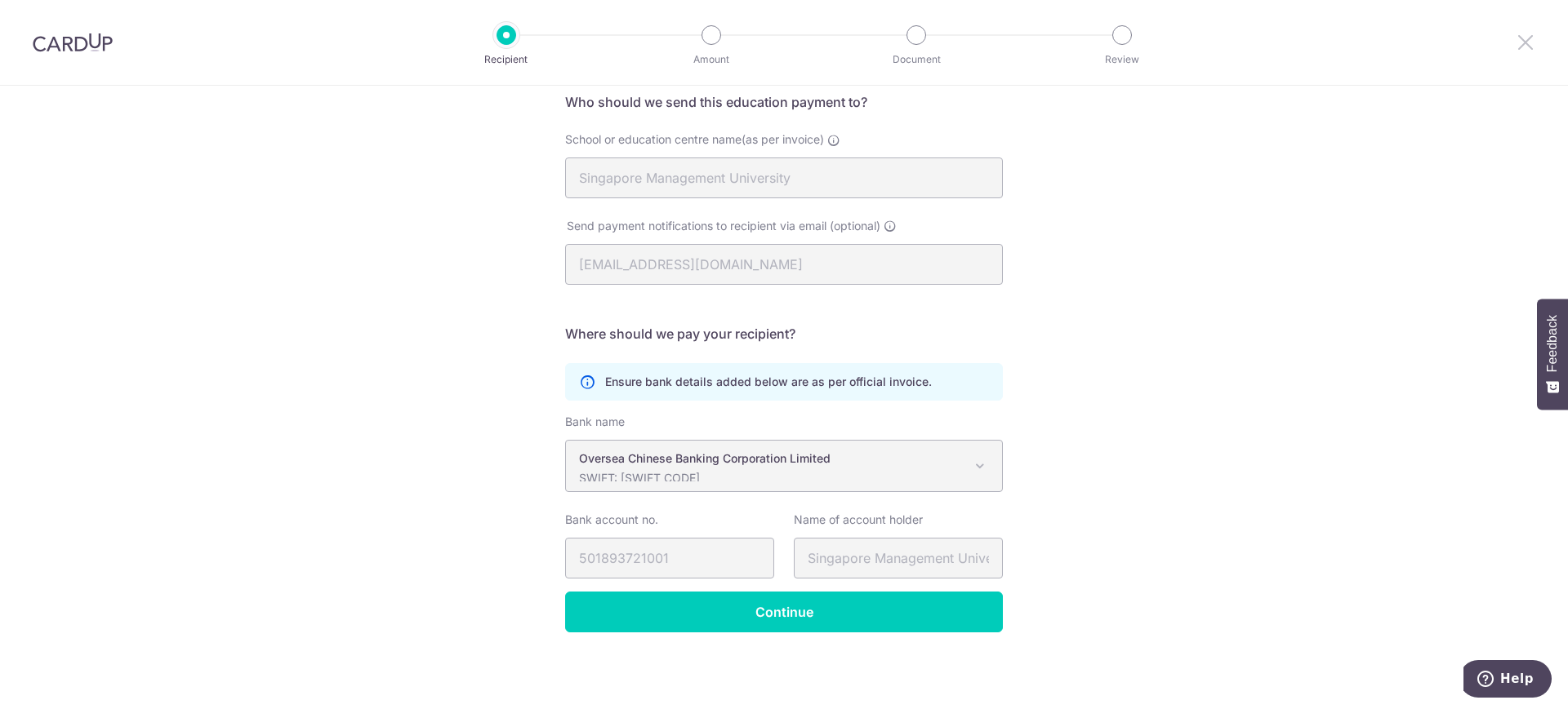
click at [1527, 39] on icon at bounding box center [1525, 42] width 19 height 20
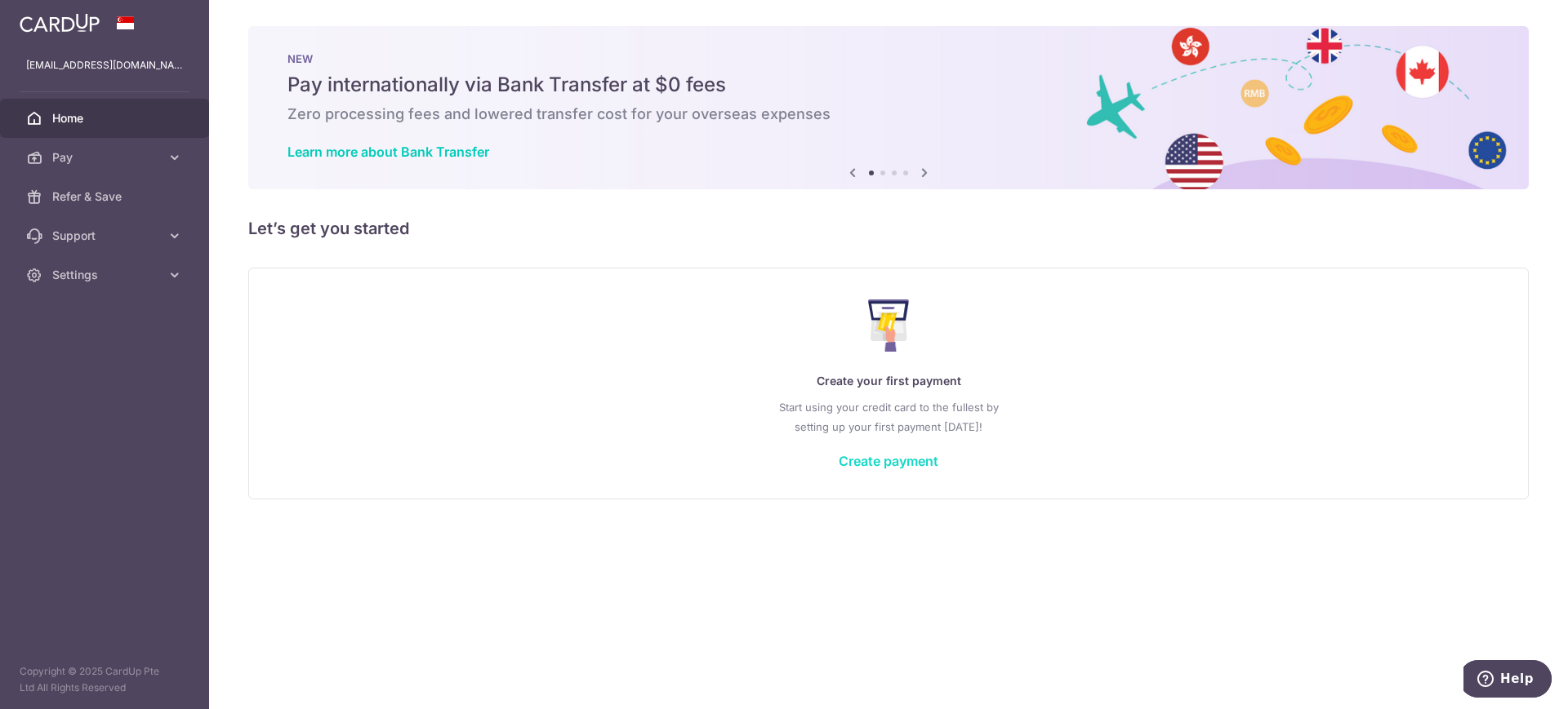
click at [869, 463] on link "Create payment" at bounding box center [888, 461] width 100 height 16
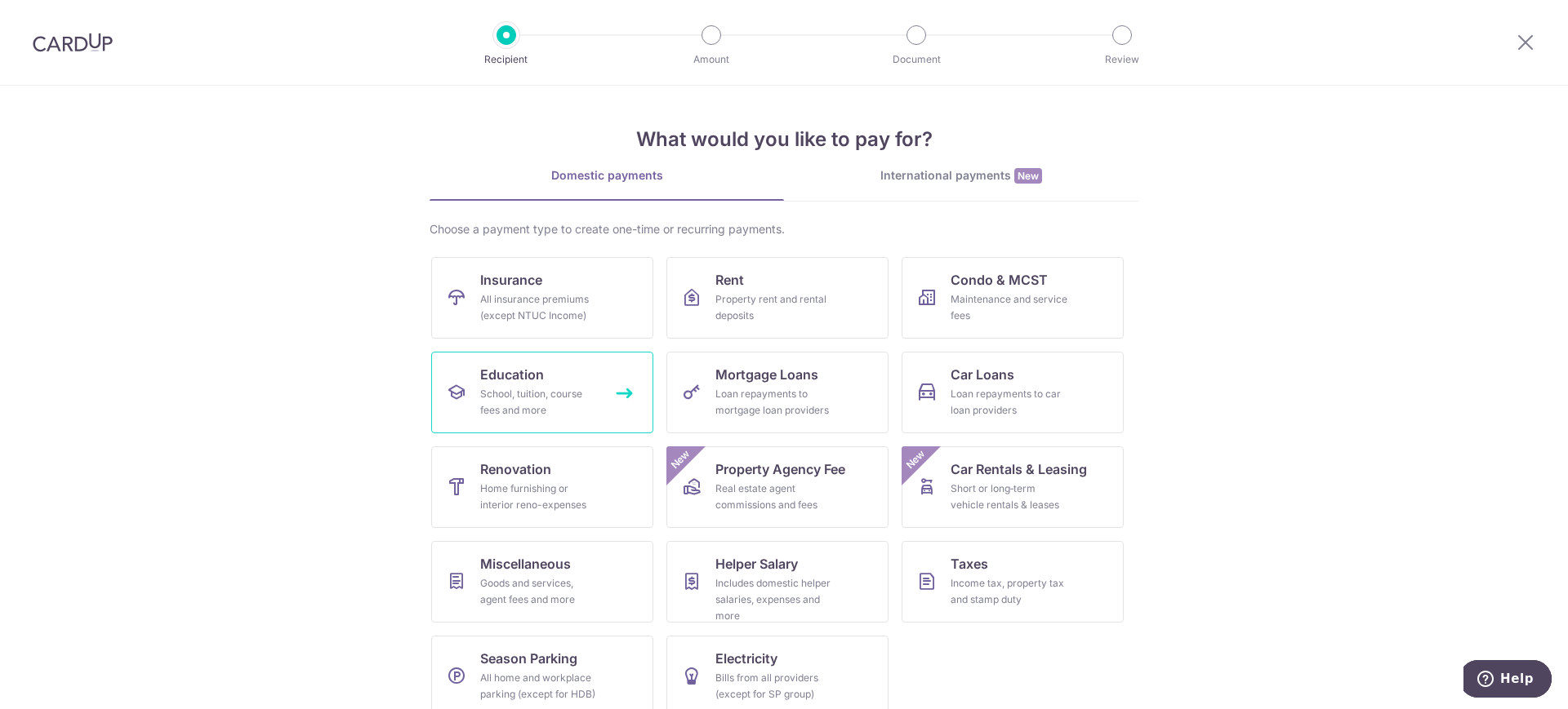
click at [625, 393] on link "Education School, tuition, course fees and more" at bounding box center [542, 392] width 222 height 82
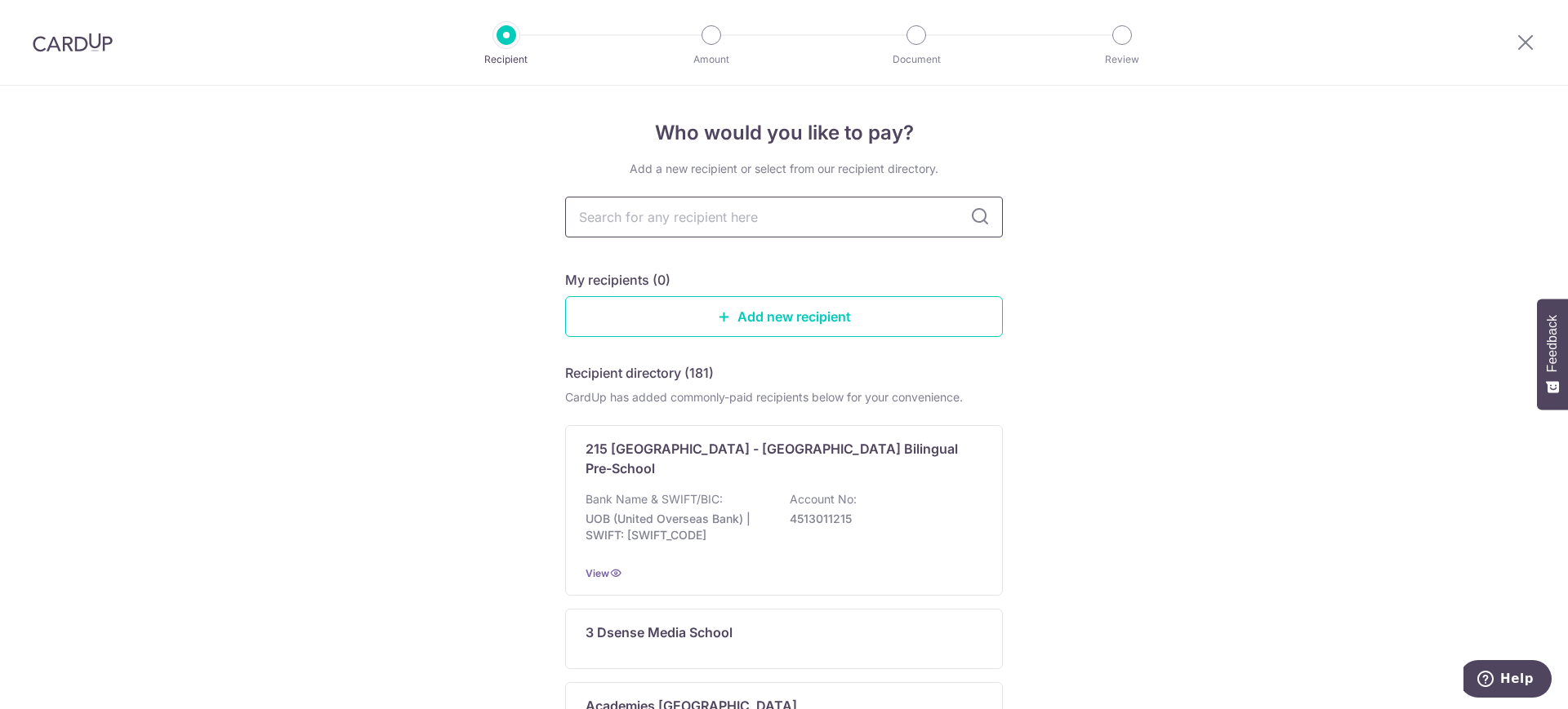
click at [730, 222] on input "text" at bounding box center [784, 217] width 438 height 41
type input "smu"
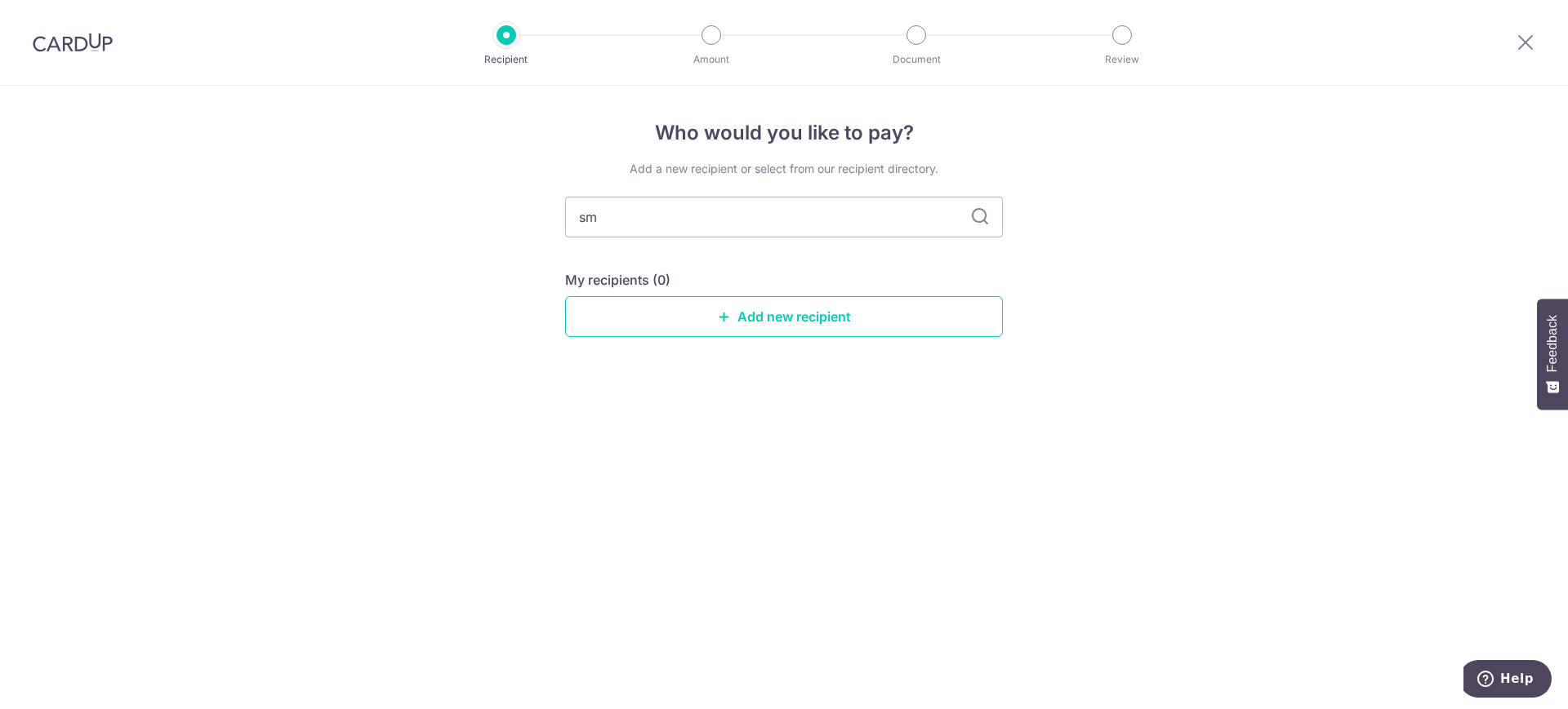
type input "s"
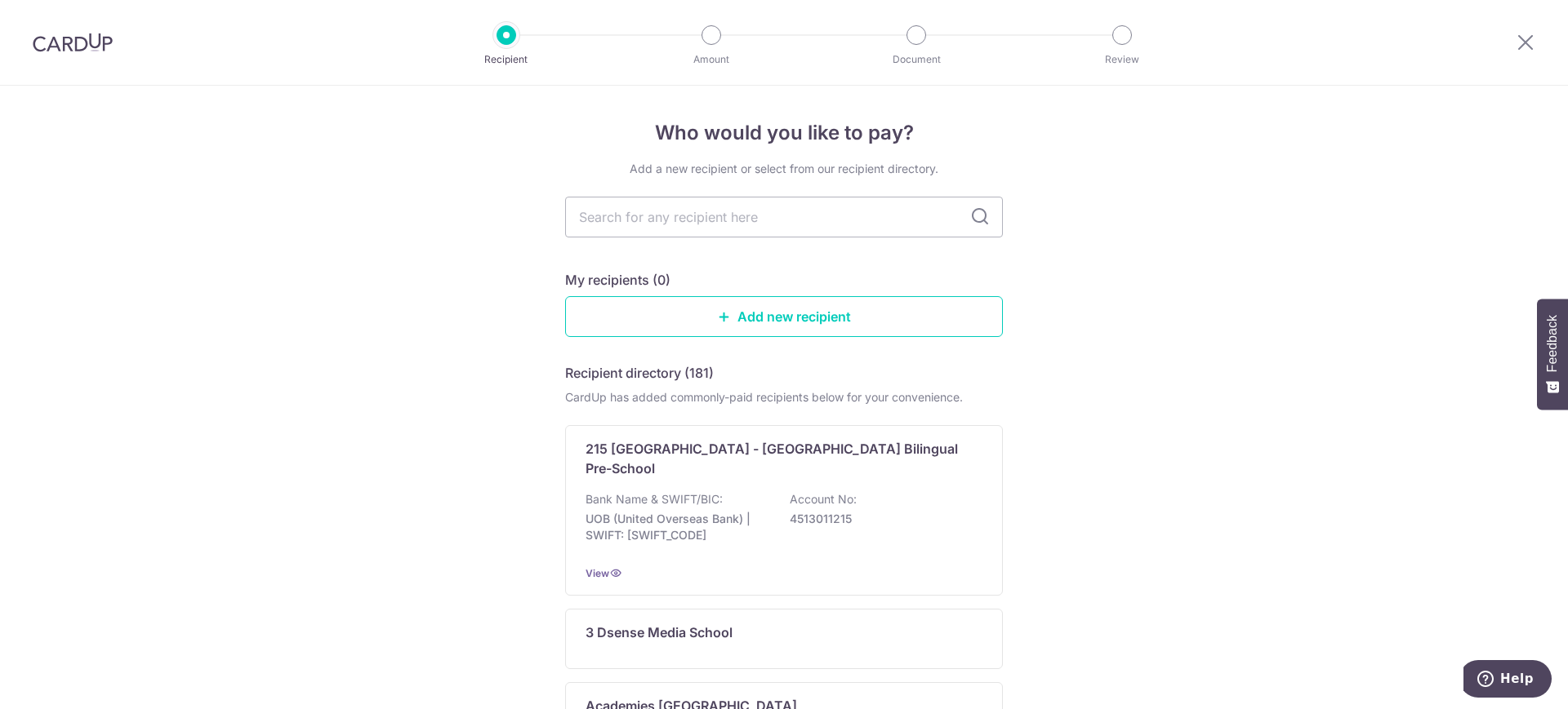
click at [768, 320] on link "Add new recipient" at bounding box center [784, 317] width 438 height 41
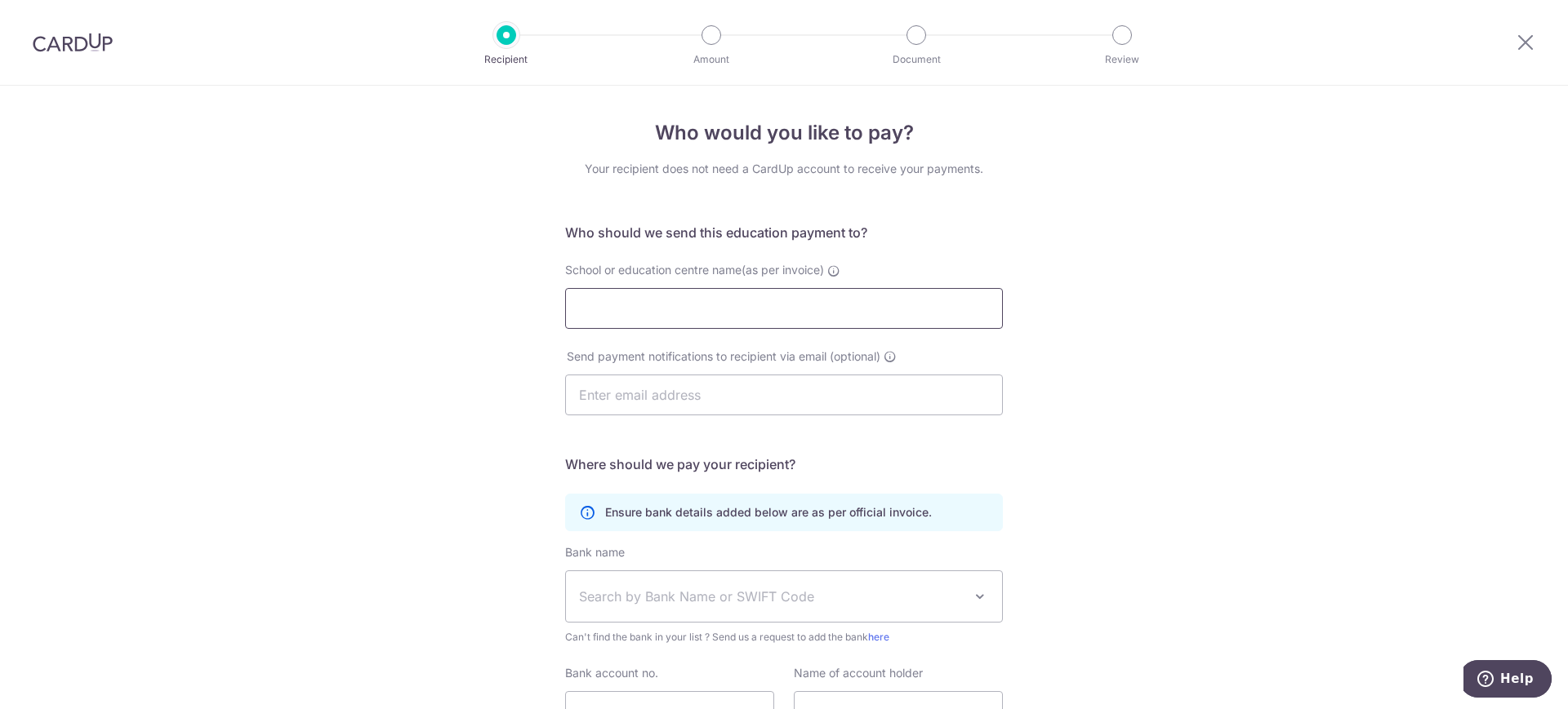
click at [763, 314] on input "School or education centre name(as per invoice)" at bounding box center [784, 308] width 438 height 41
type input "Singapore Management University"
click at [774, 382] on input "text" at bounding box center [784, 395] width 438 height 41
click at [699, 398] on input "shannese" at bounding box center [784, 395] width 438 height 41
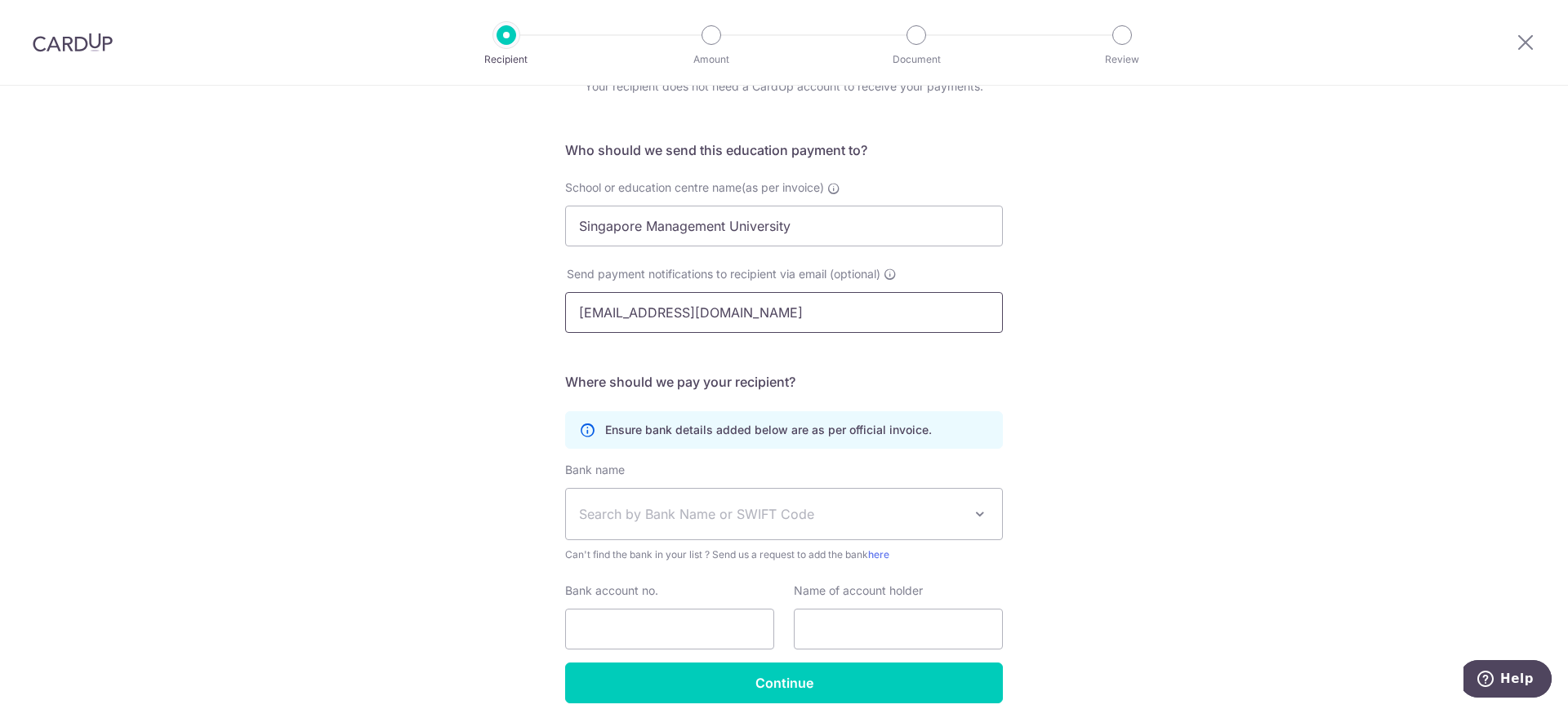
scroll to position [85, 0]
type input "shanneseho@smu.edu.sg"
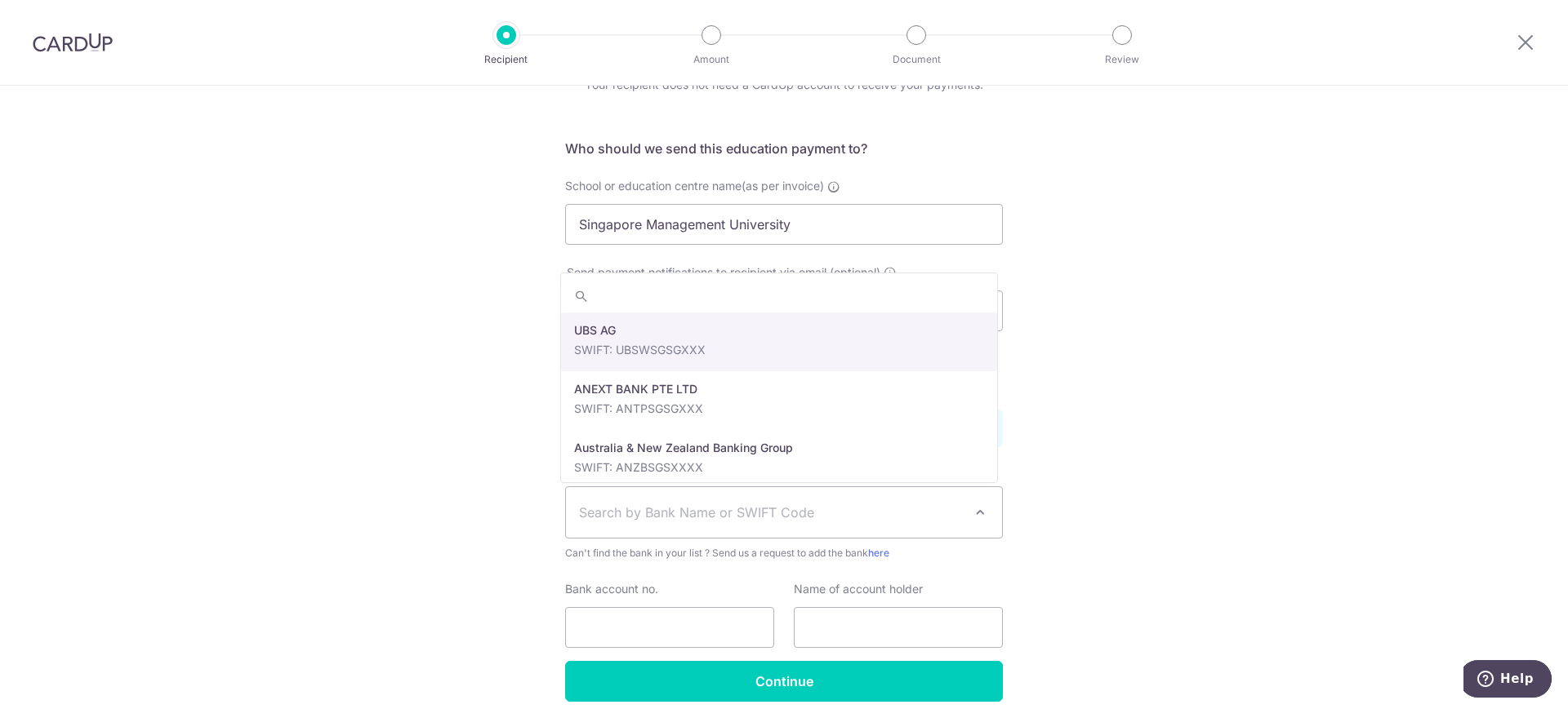
click at [752, 507] on span "Search by Bank Name or SWIFT Code" at bounding box center [771, 512] width 384 height 19
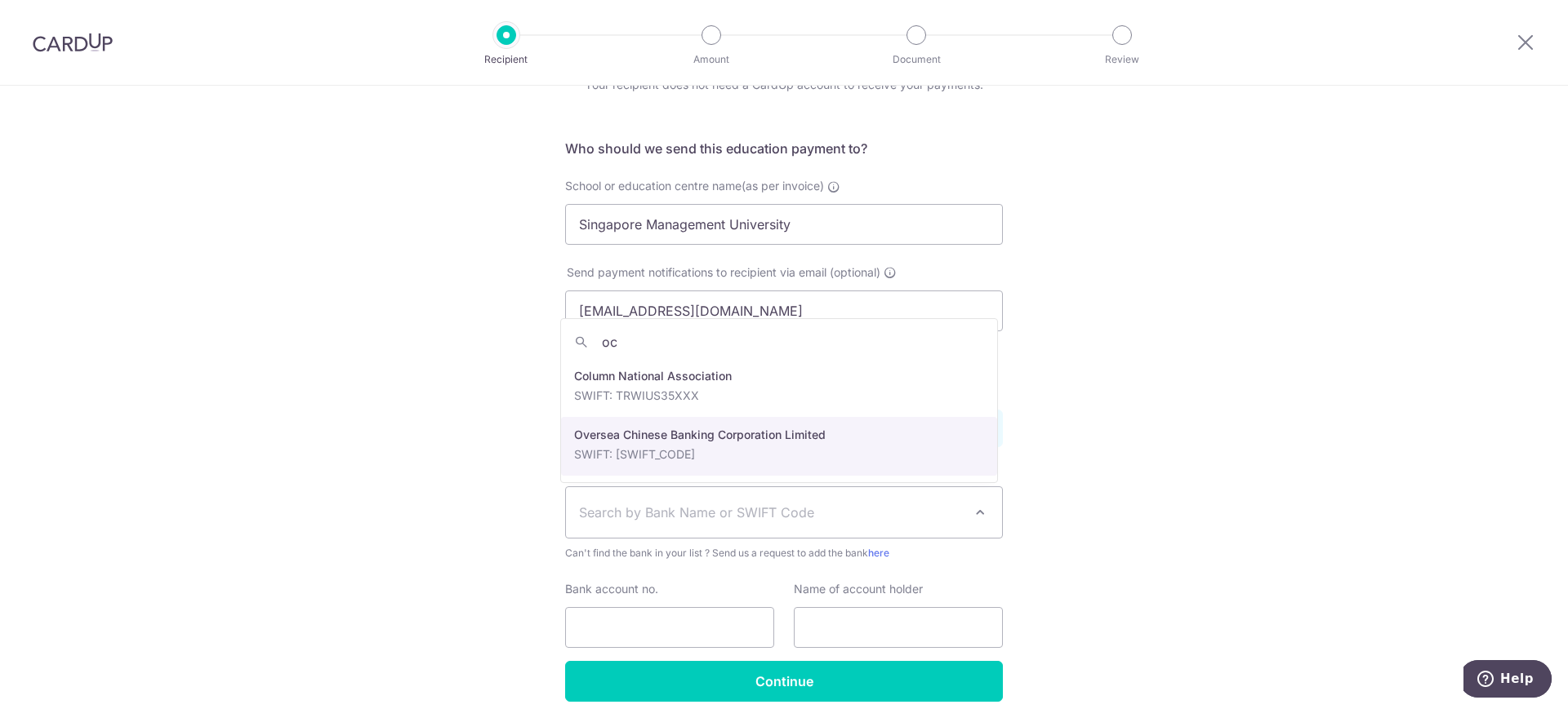
type input "oc"
select select "12"
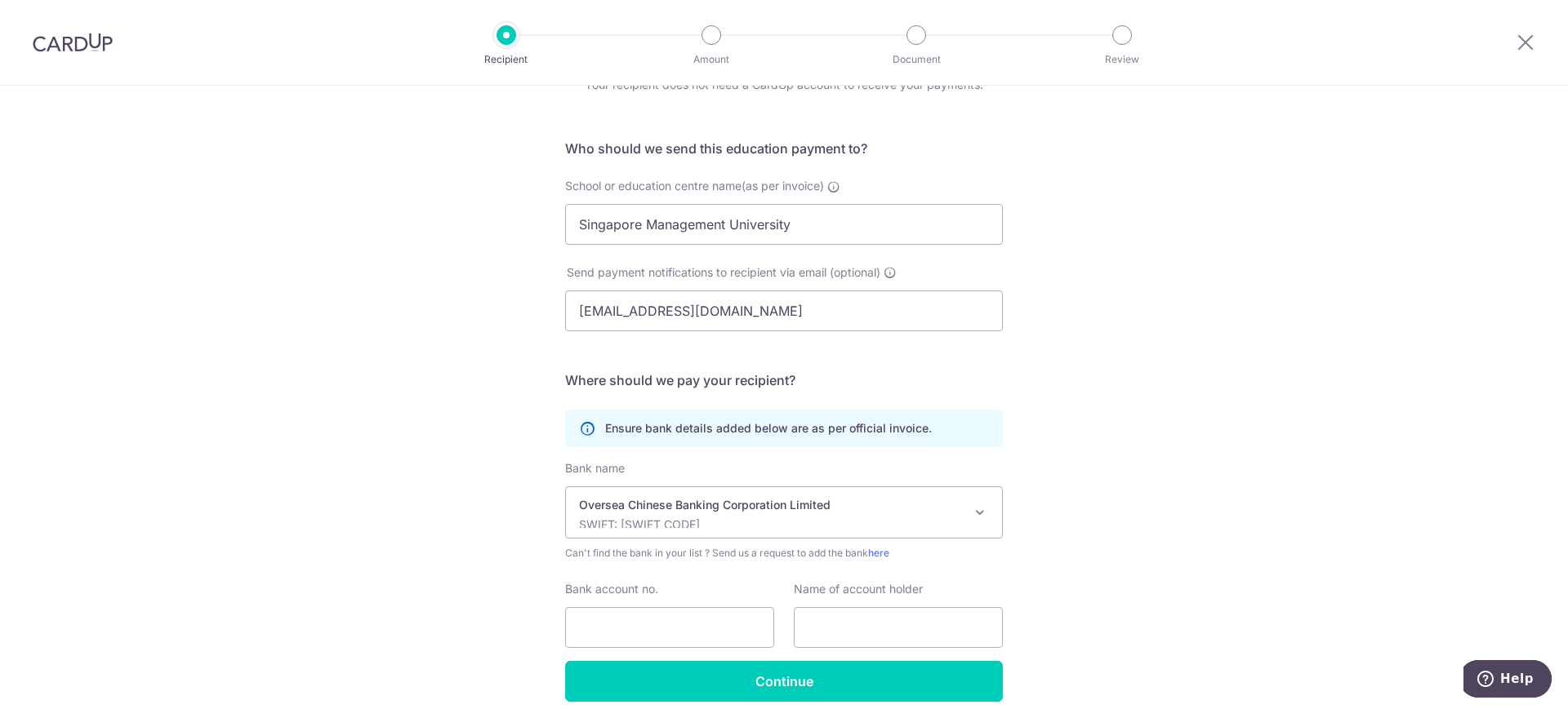
click at [823, 512] on p "Oversea Chinese Banking Corporation Limited" at bounding box center [771, 504] width 384 height 16
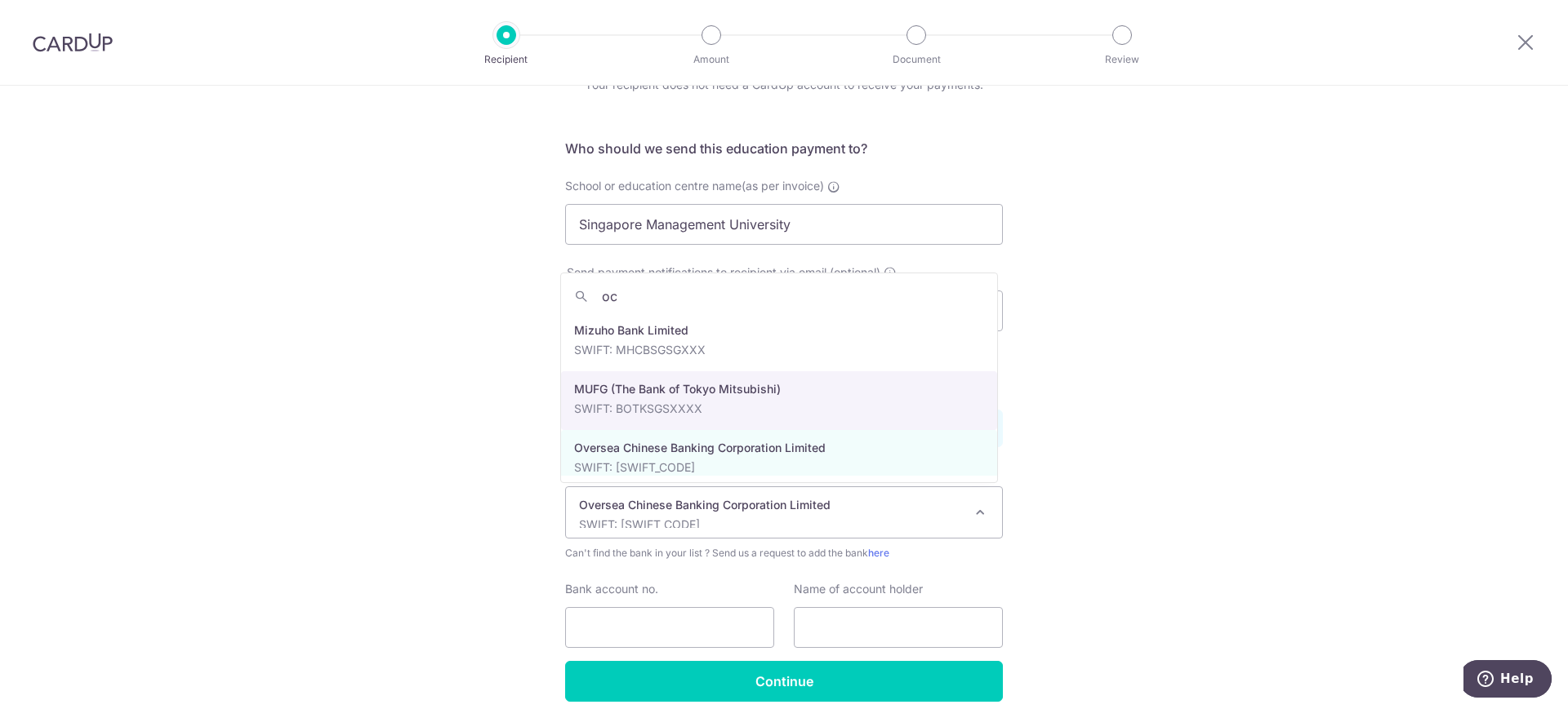
scroll to position [0, 0]
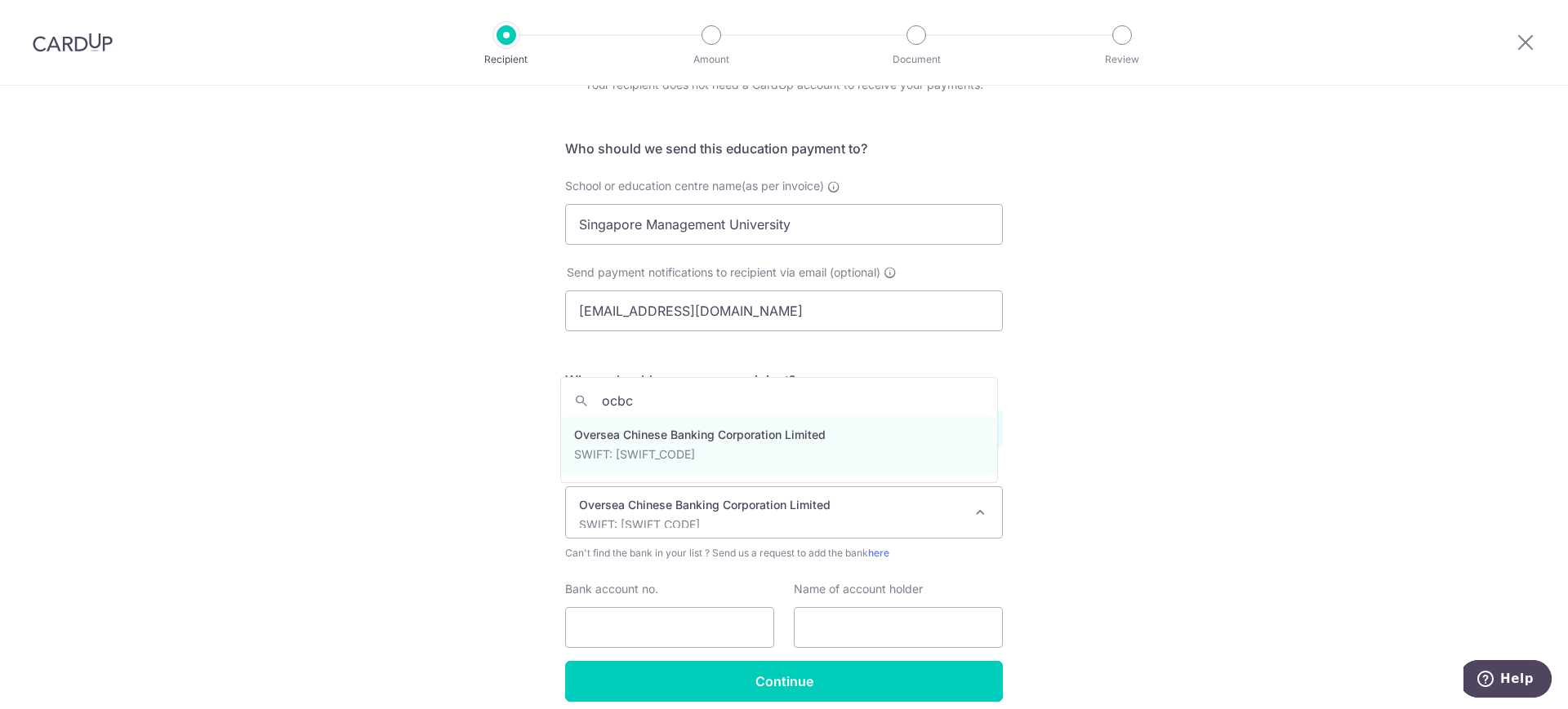
type input "ocbc"
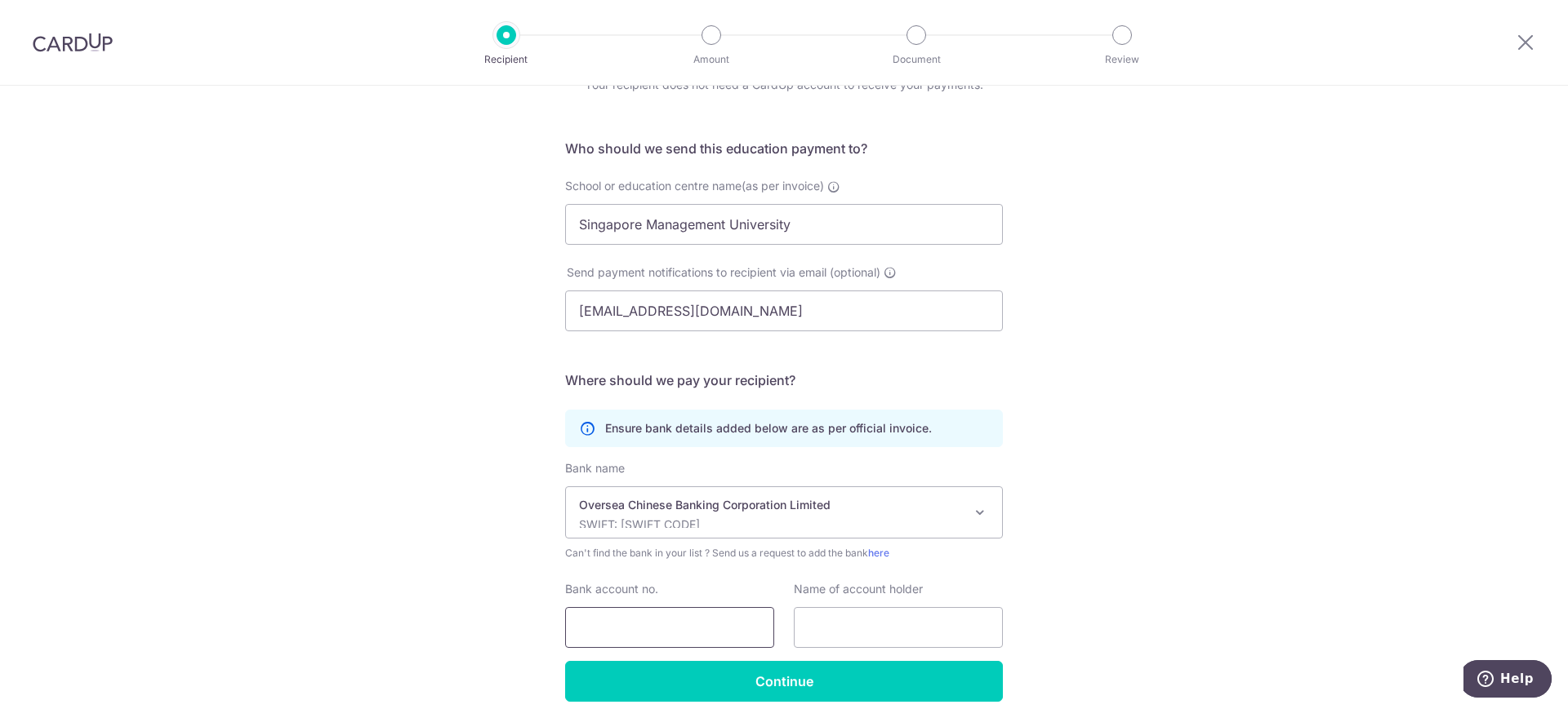
click at [683, 627] on input "Bank account no." at bounding box center [669, 628] width 209 height 41
type input "893721-001"
click at [832, 619] on input "text" at bounding box center [898, 628] width 209 height 41
drag, startPoint x: 793, startPoint y: 224, endPoint x: 542, endPoint y: 221, distance: 251.0
click at [542, 221] on div "Who would you like to pay? Your recipient does not need a CardUp account to rec…" at bounding box center [784, 390] width 1568 height 777
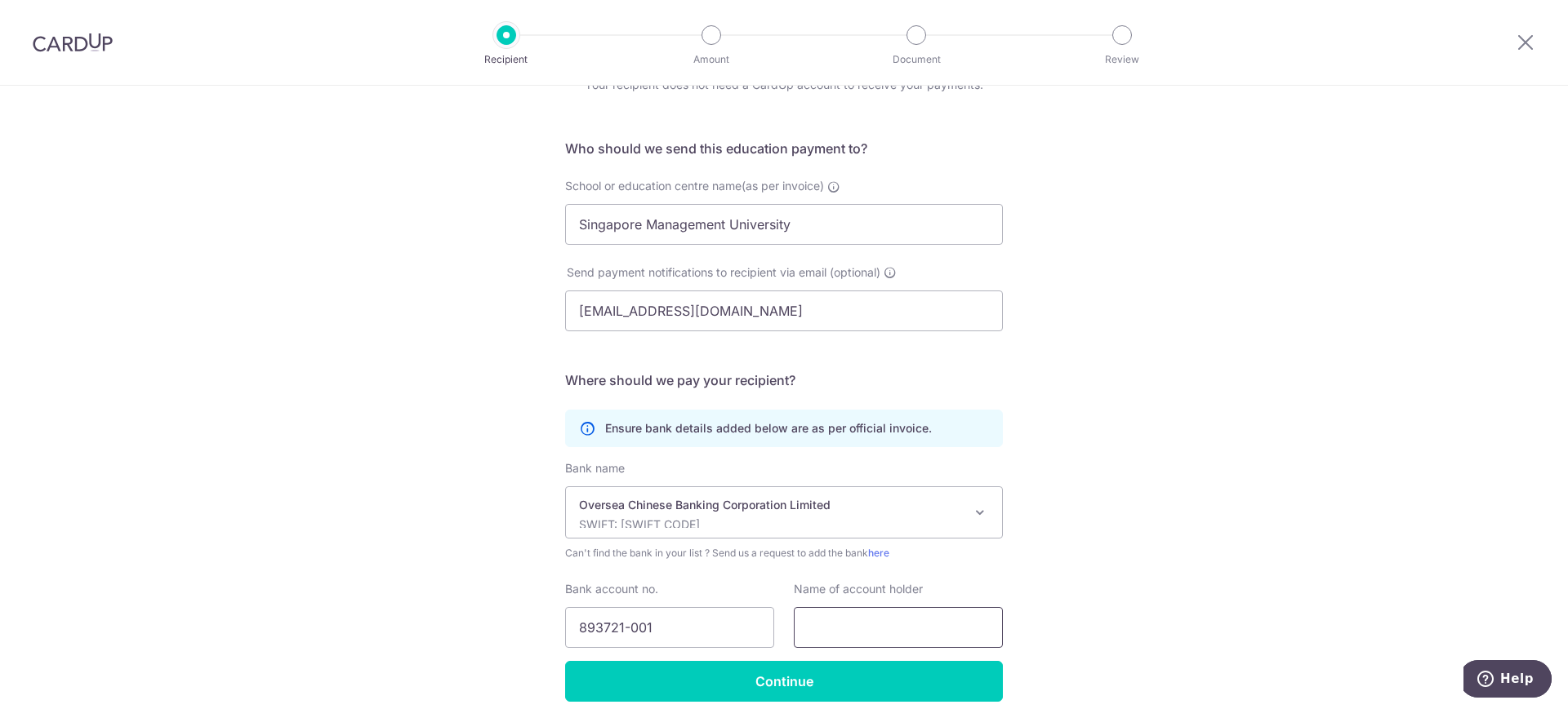
click at [854, 628] on input "text" at bounding box center [898, 628] width 209 height 41
paste input "Singapore Management University"
type input "Singapore Management University"
click at [1136, 580] on div "Who would you like to pay? Your recipient does not need a CardUp account to rec…" at bounding box center [784, 390] width 1568 height 777
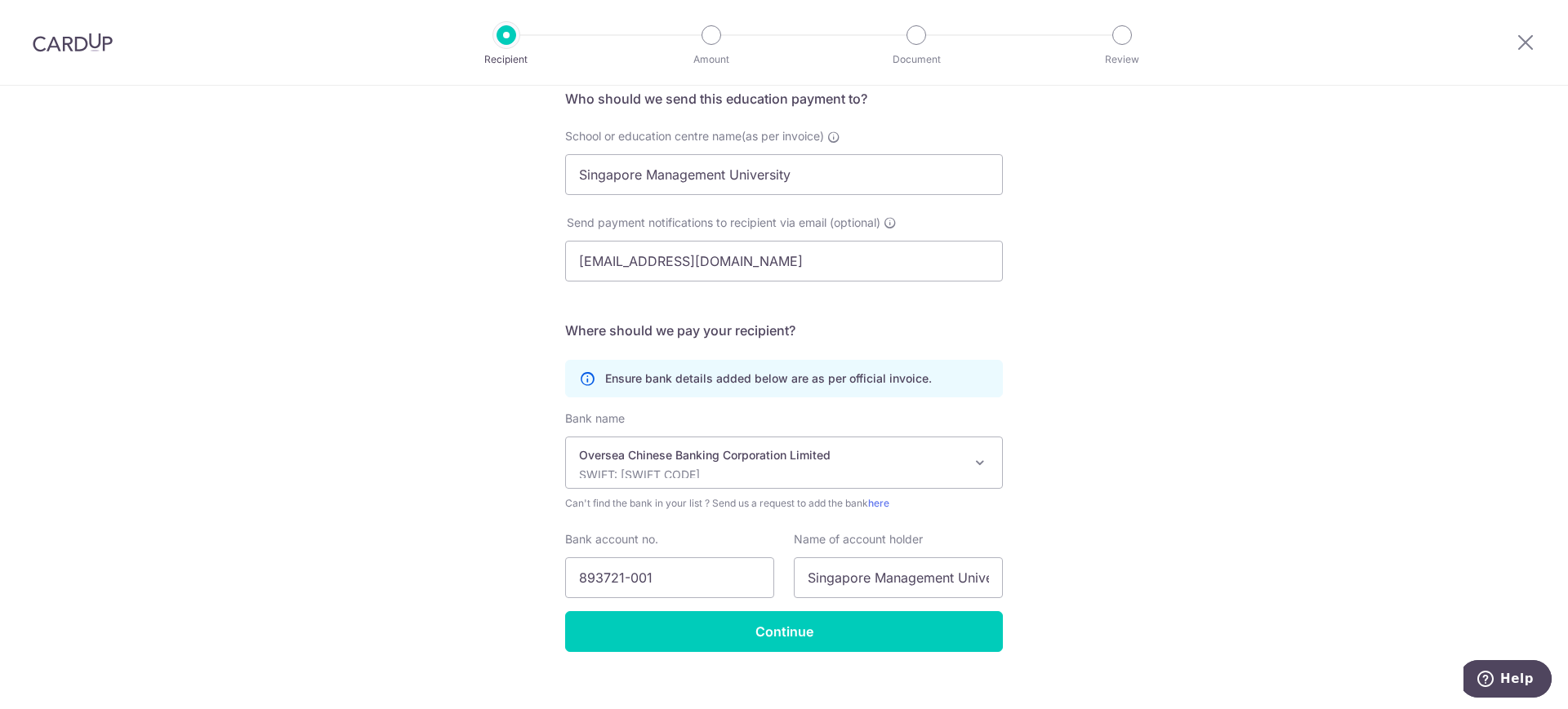
scroll to position [145, 0]
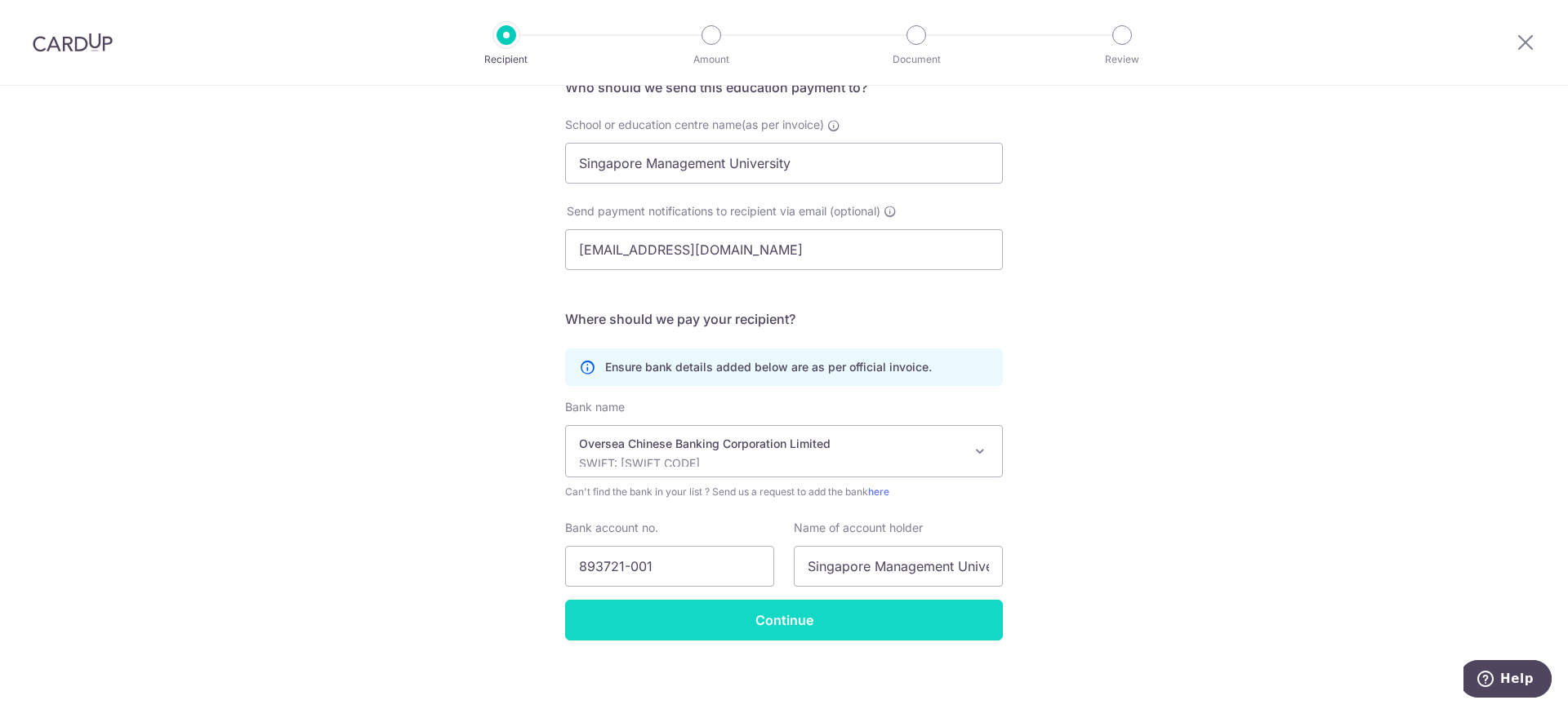
click at [898, 628] on input "Continue" at bounding box center [784, 620] width 438 height 41
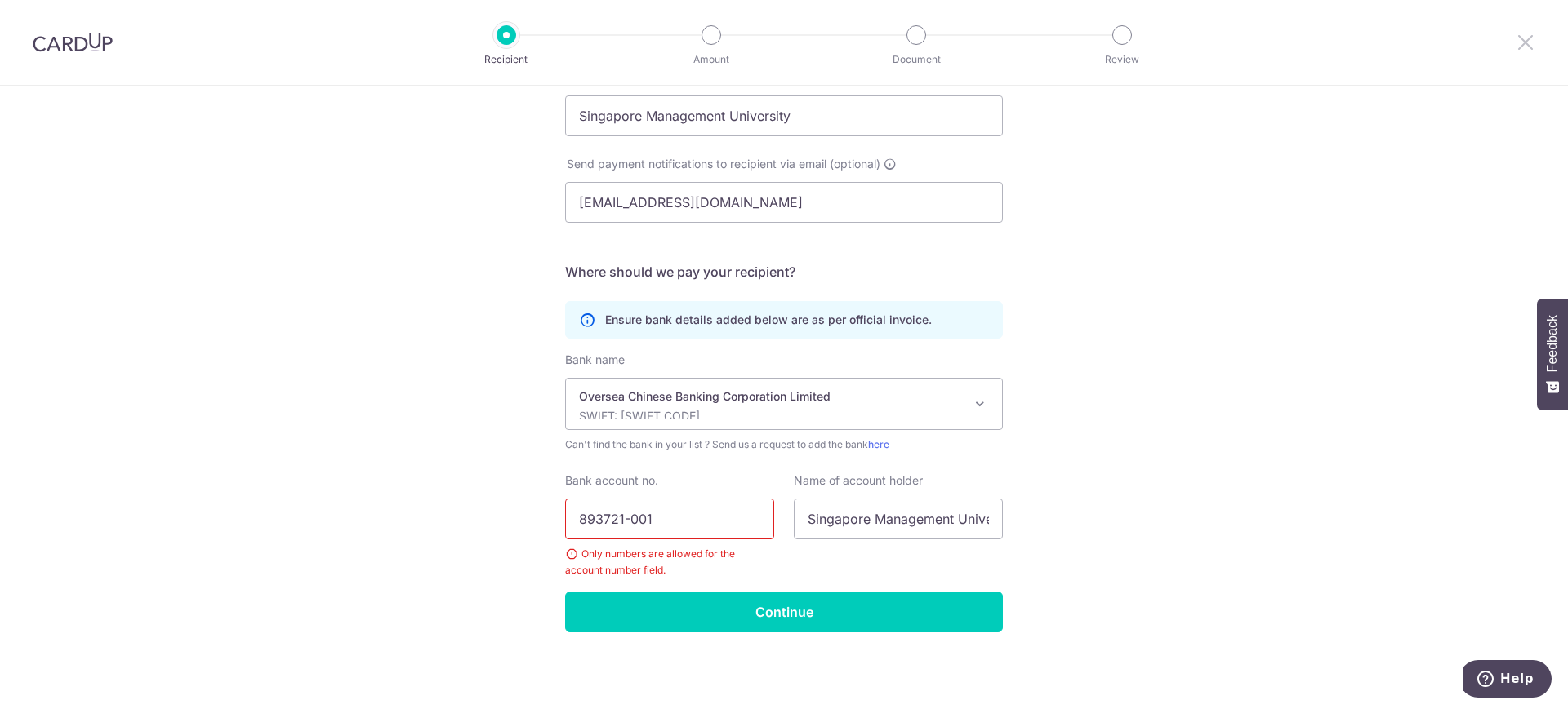
click at [1518, 49] on icon at bounding box center [1525, 42] width 19 height 20
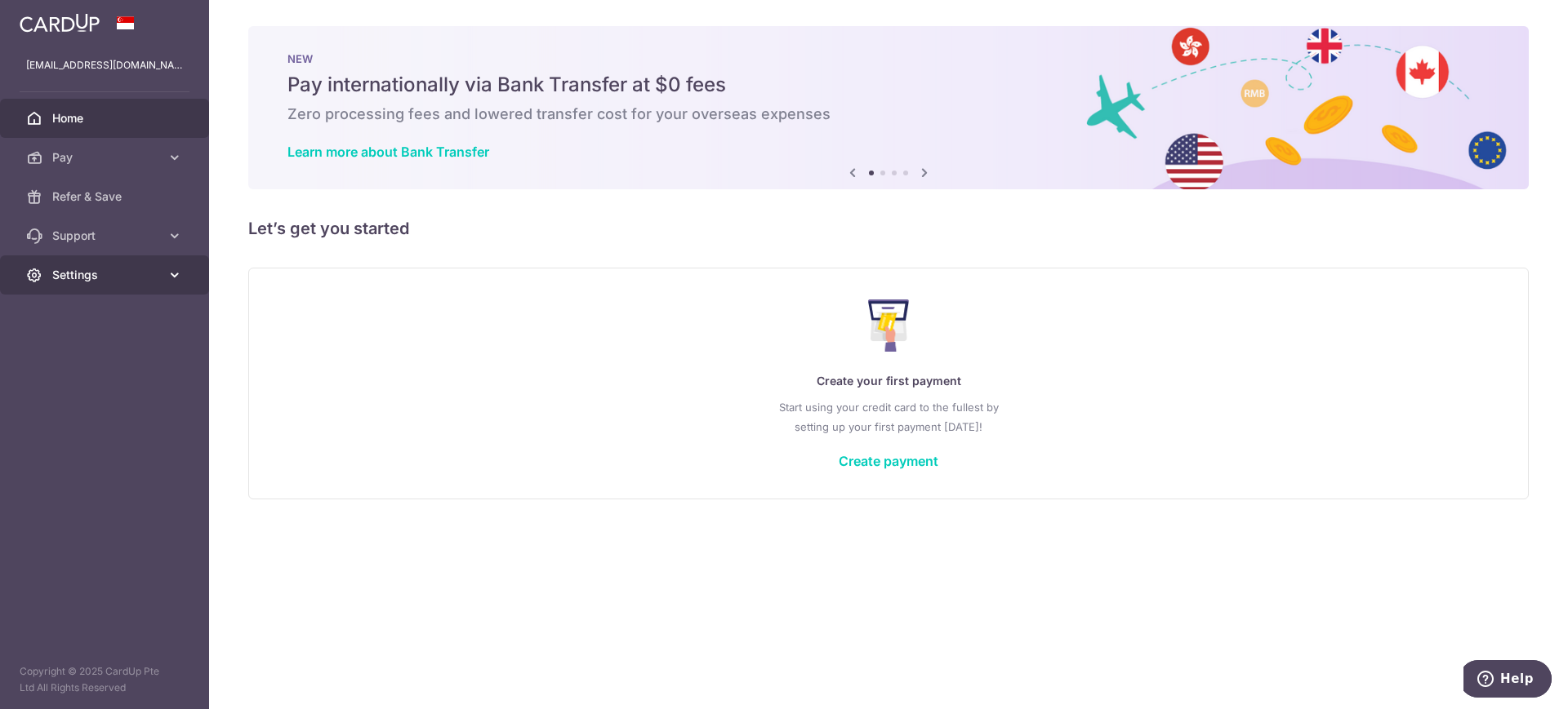
click at [172, 276] on icon at bounding box center [174, 275] width 16 height 16
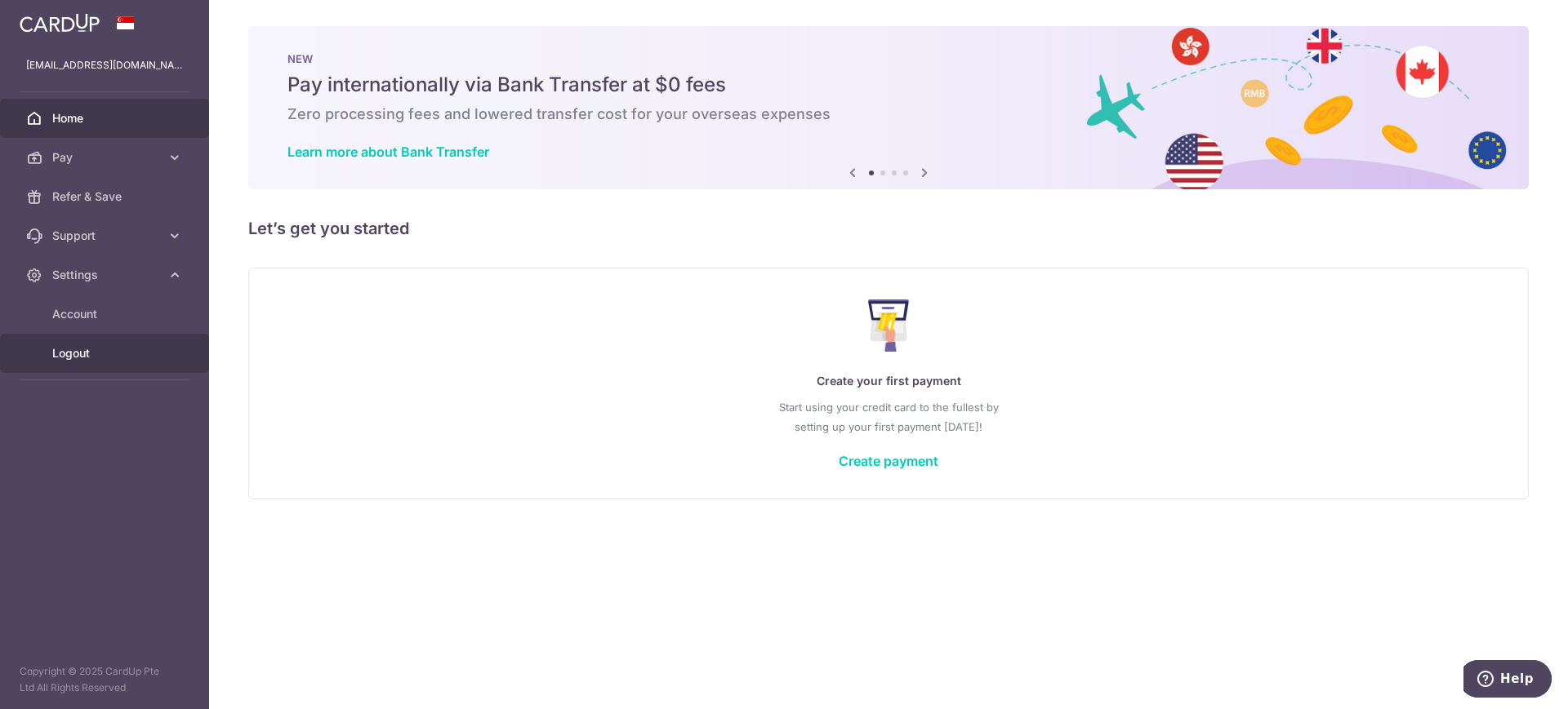
click at [70, 357] on span "Logout" at bounding box center [107, 353] width 108 height 16
